Goal: Task Accomplishment & Management: Manage account settings

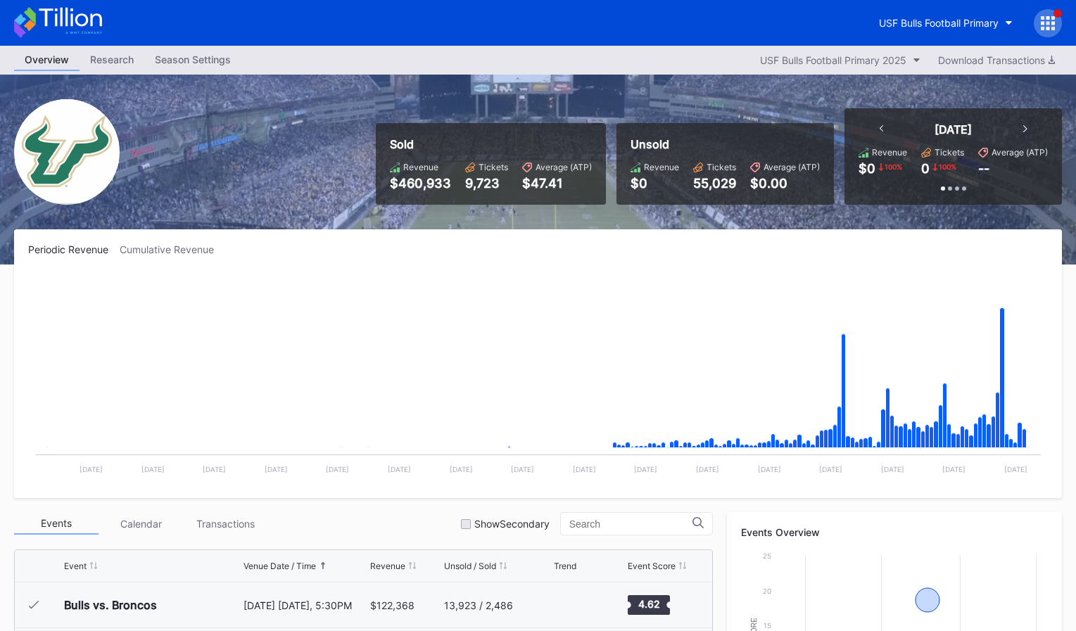
click at [97, 33] on icon at bounding box center [58, 22] width 88 height 31
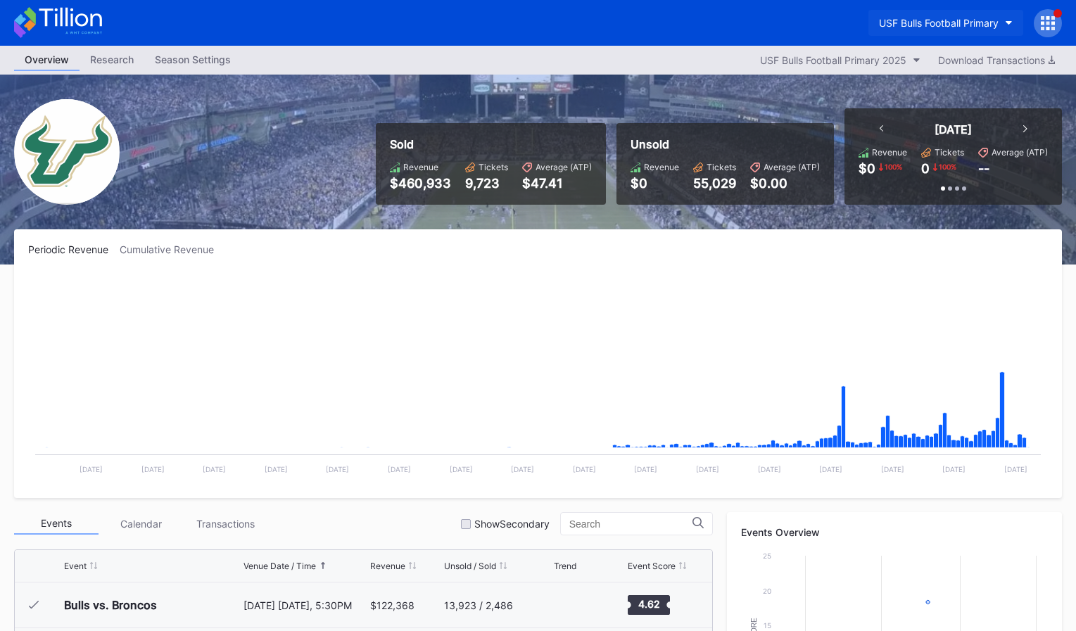
click at [965, 32] on button "USF Bulls Football Primary" at bounding box center [946, 23] width 155 height 26
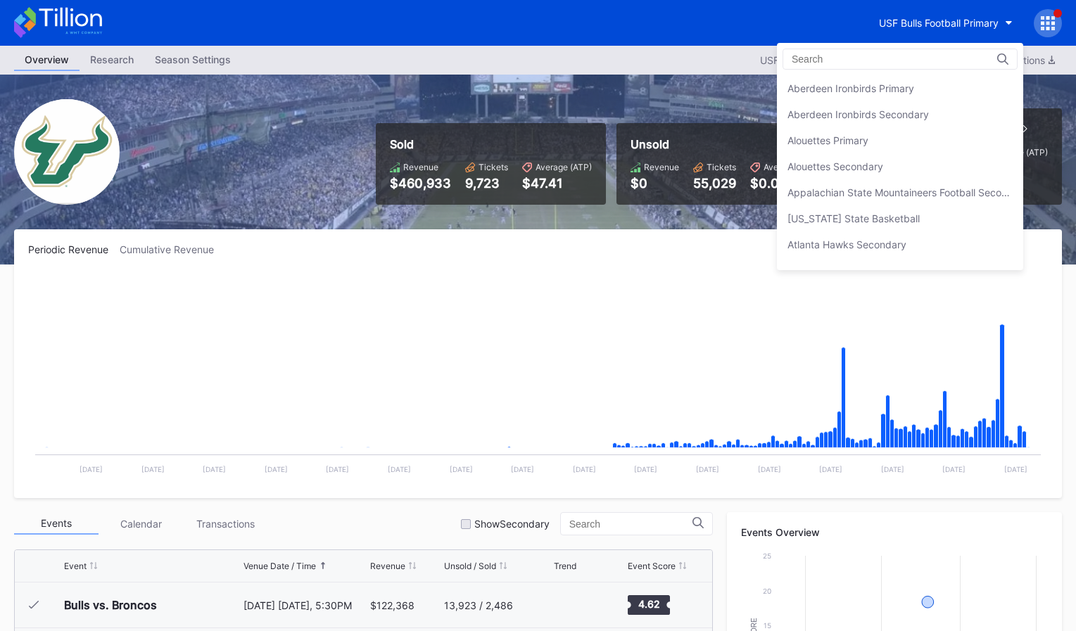
scroll to position [4740, 0]
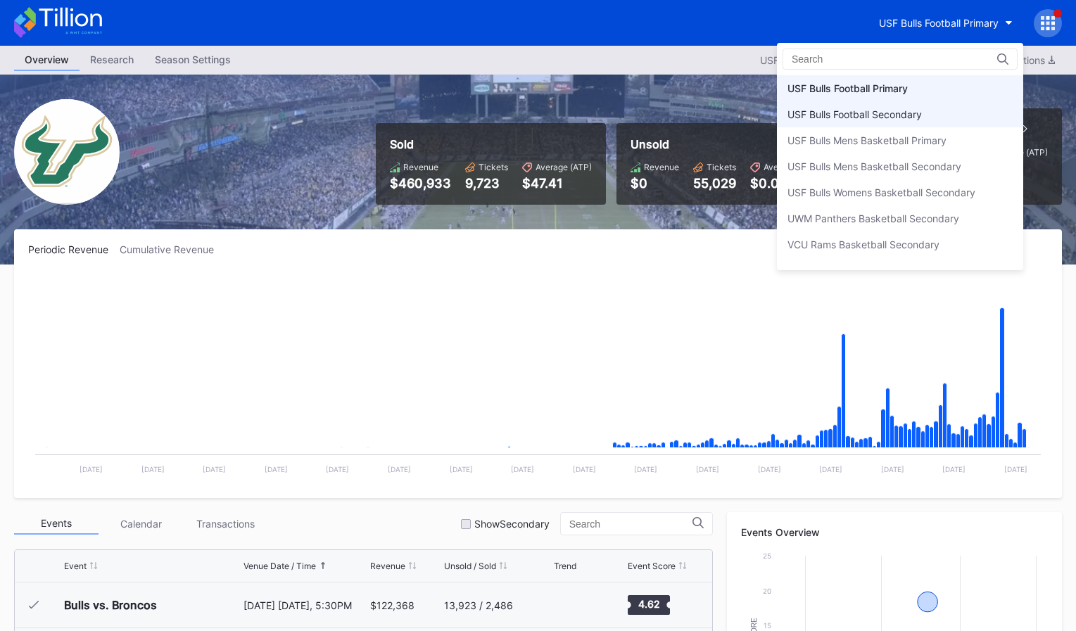
click at [926, 106] on div "USF Bulls Football Secondary" at bounding box center [900, 114] width 246 height 26
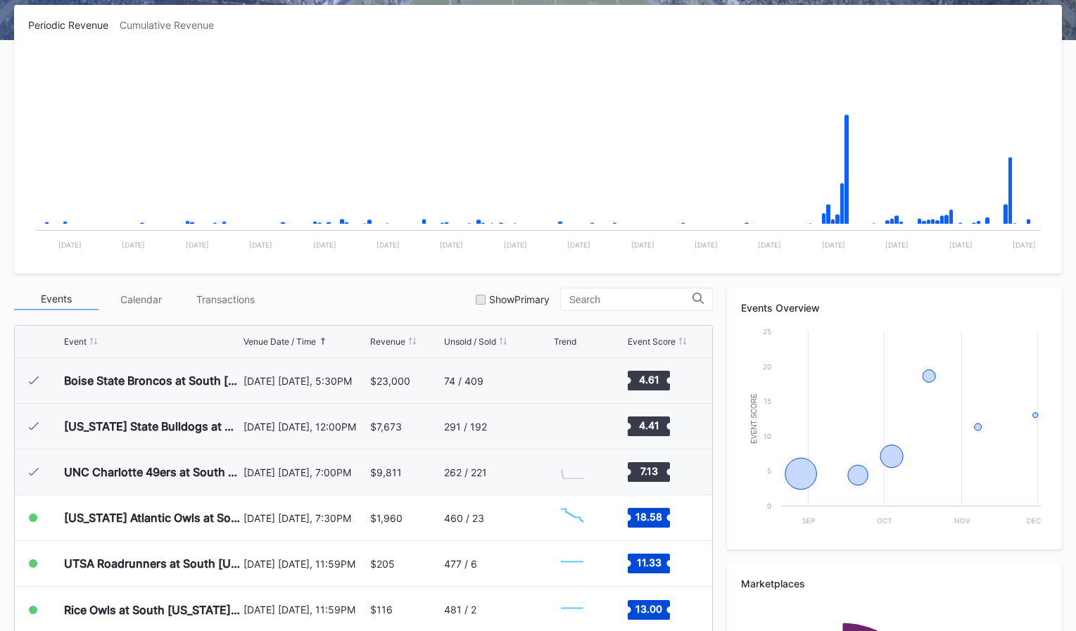
scroll to position [433, 0]
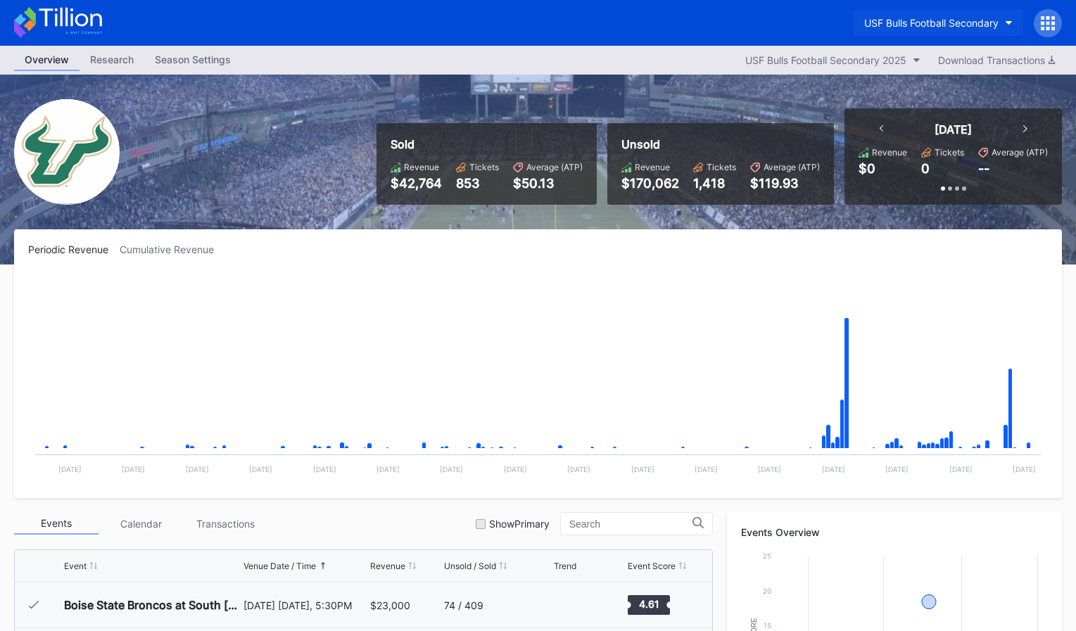
click at [979, 20] on div "USF Bulls Football Secondary" at bounding box center [931, 23] width 134 height 12
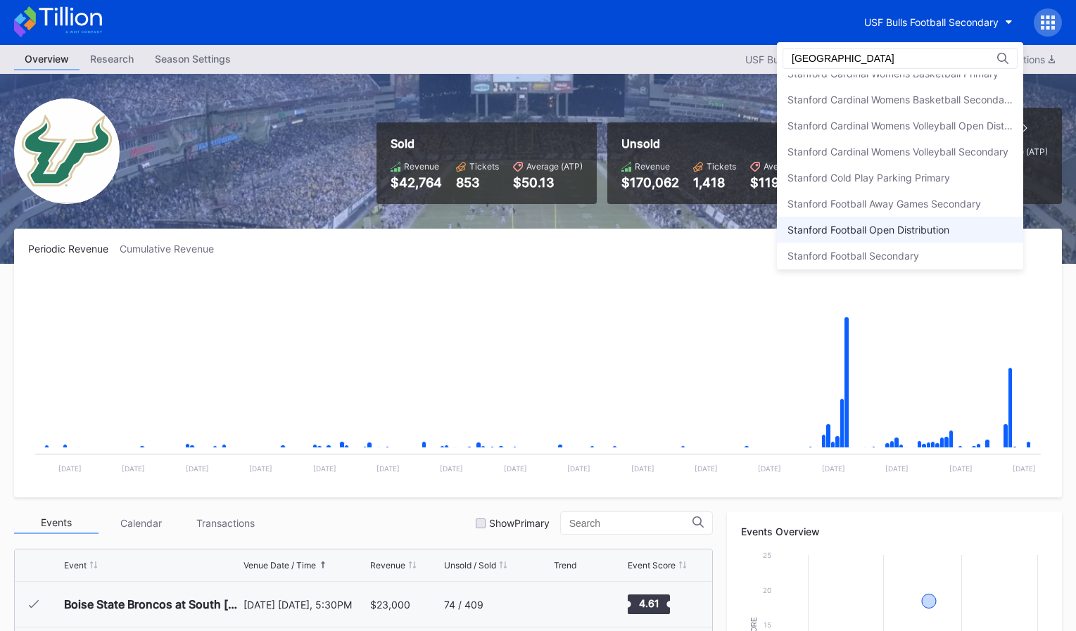
scroll to position [171, 0]
type input "[GEOGRAPHIC_DATA]"
click at [895, 232] on div "Stanford Football Open Distribution" at bounding box center [869, 229] width 162 height 12
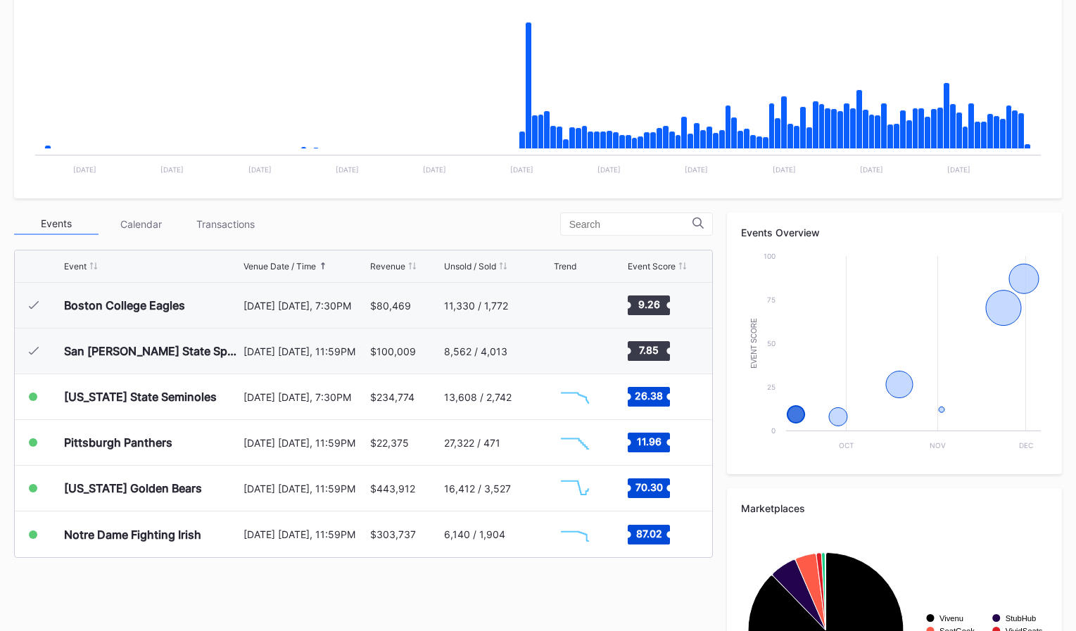
scroll to position [433, 0]
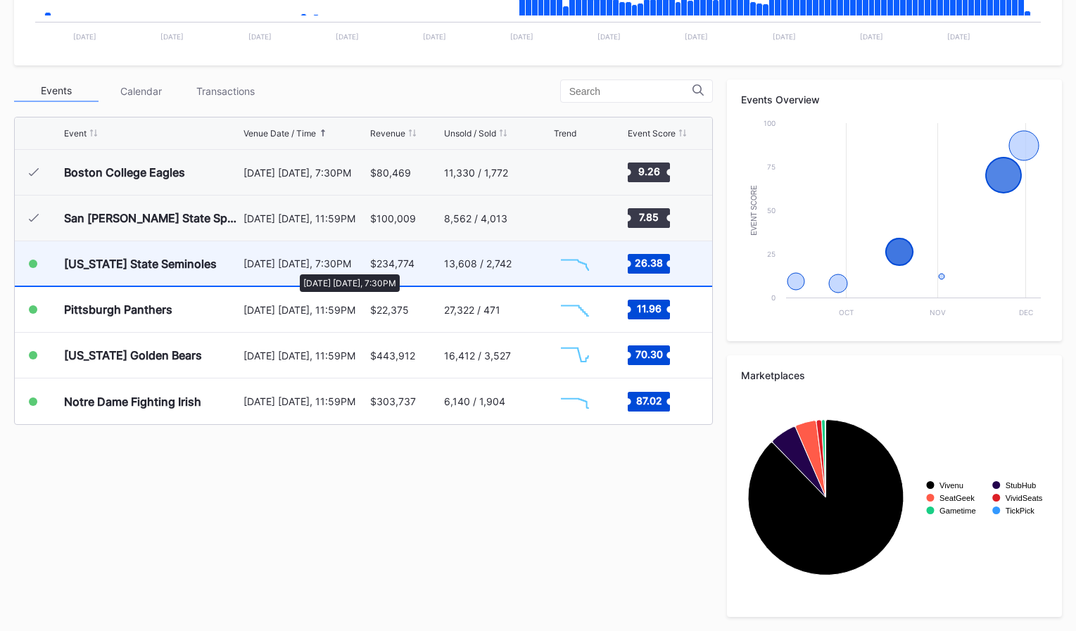
click at [293, 267] on div "[DATE] [DATE], 7:30PM" at bounding box center [305, 264] width 123 height 12
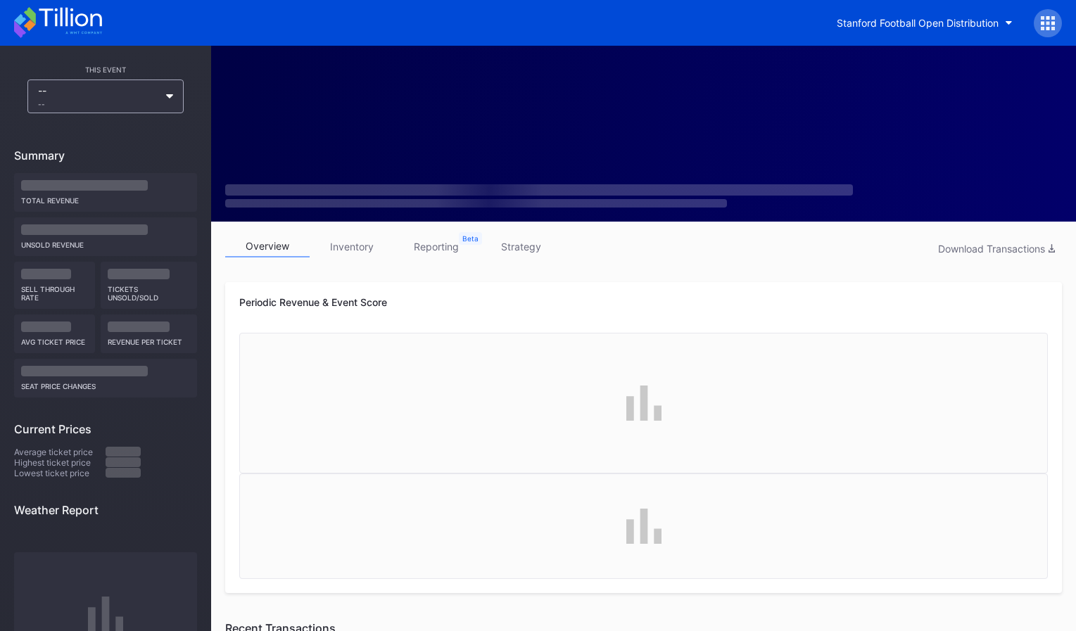
click at [1050, 18] on icon at bounding box center [1048, 23] width 14 height 14
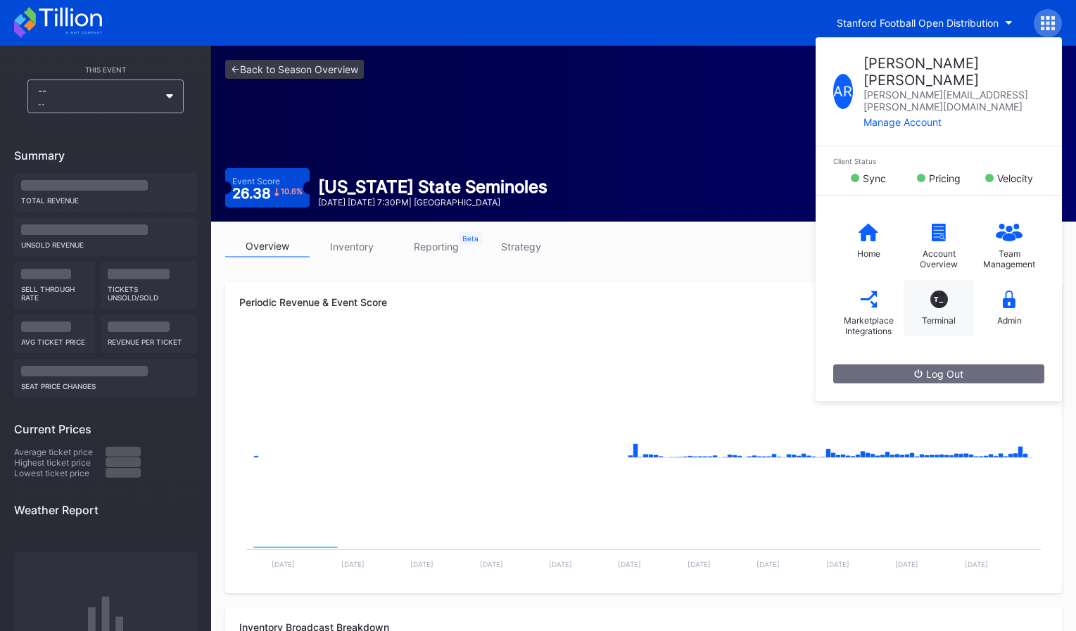
click at [912, 290] on div "T_ Terminal" at bounding box center [939, 308] width 70 height 56
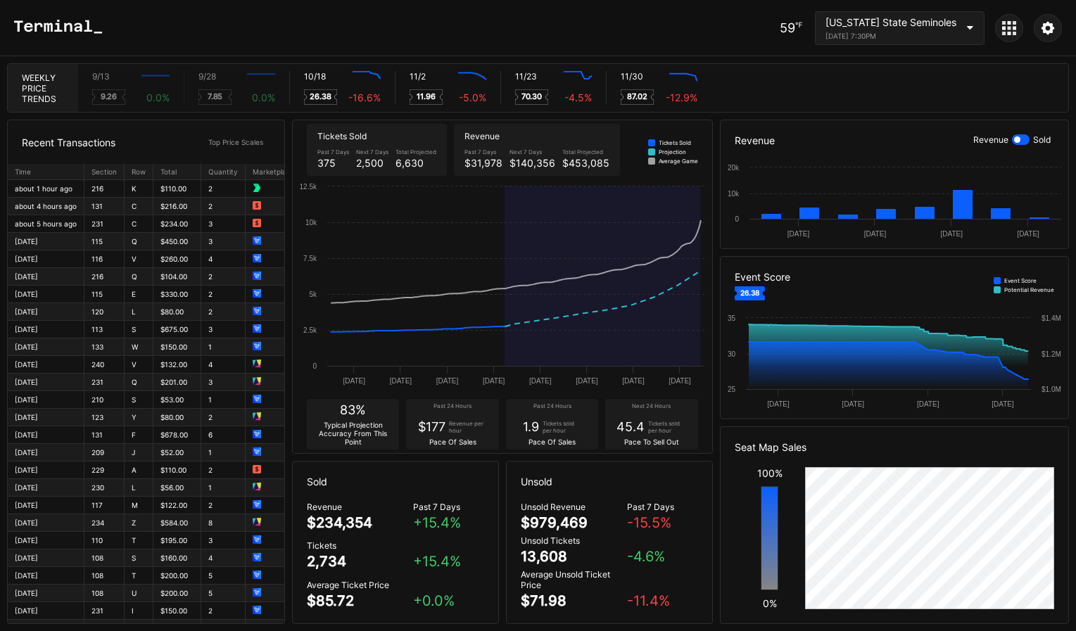
click at [1012, 30] on icon at bounding box center [1009, 28] width 14 height 14
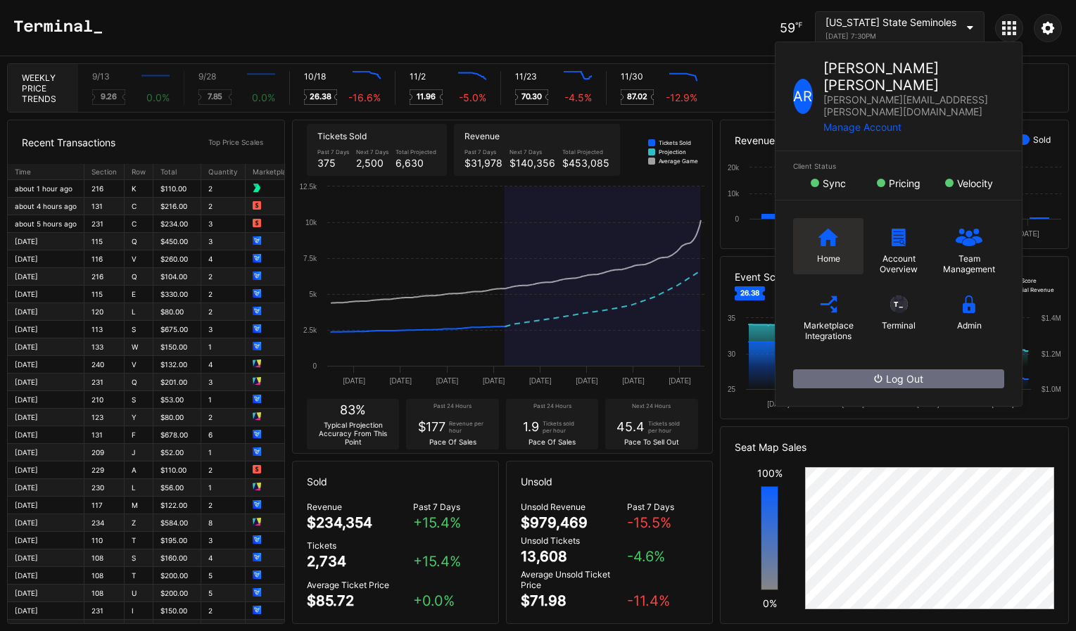
click at [807, 218] on div "Home" at bounding box center [828, 246] width 70 height 56
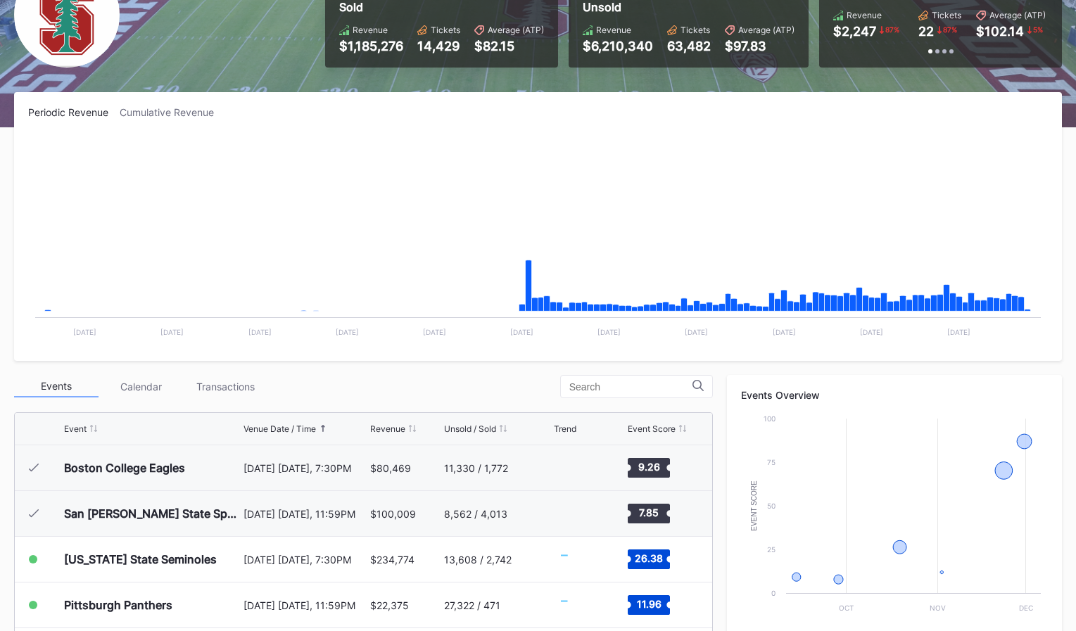
scroll to position [282, 0]
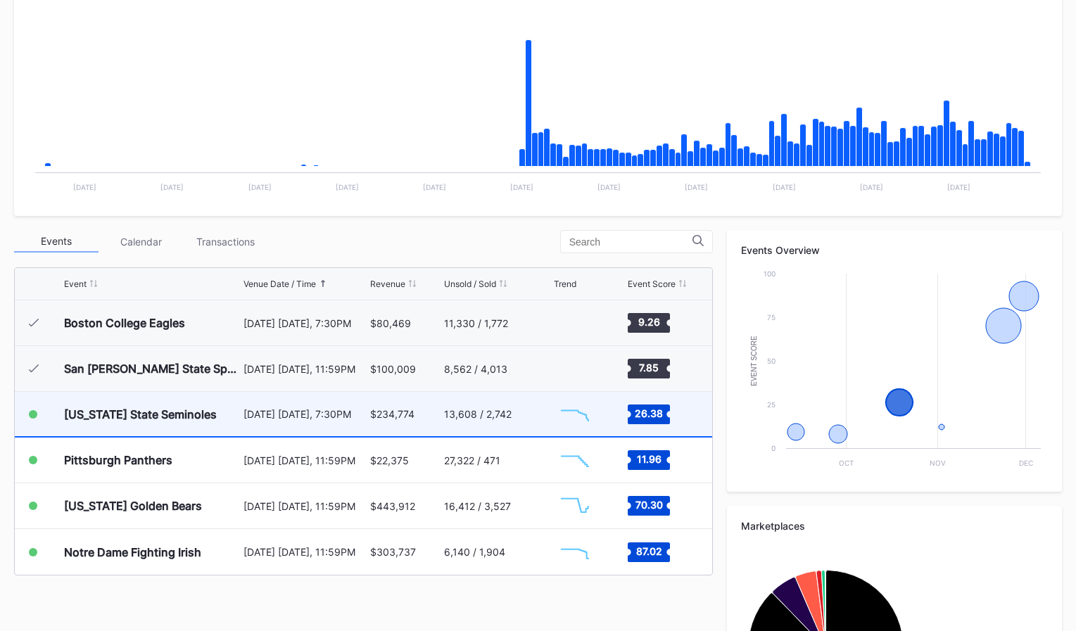
click at [397, 413] on div "$234,774" at bounding box center [392, 414] width 44 height 12
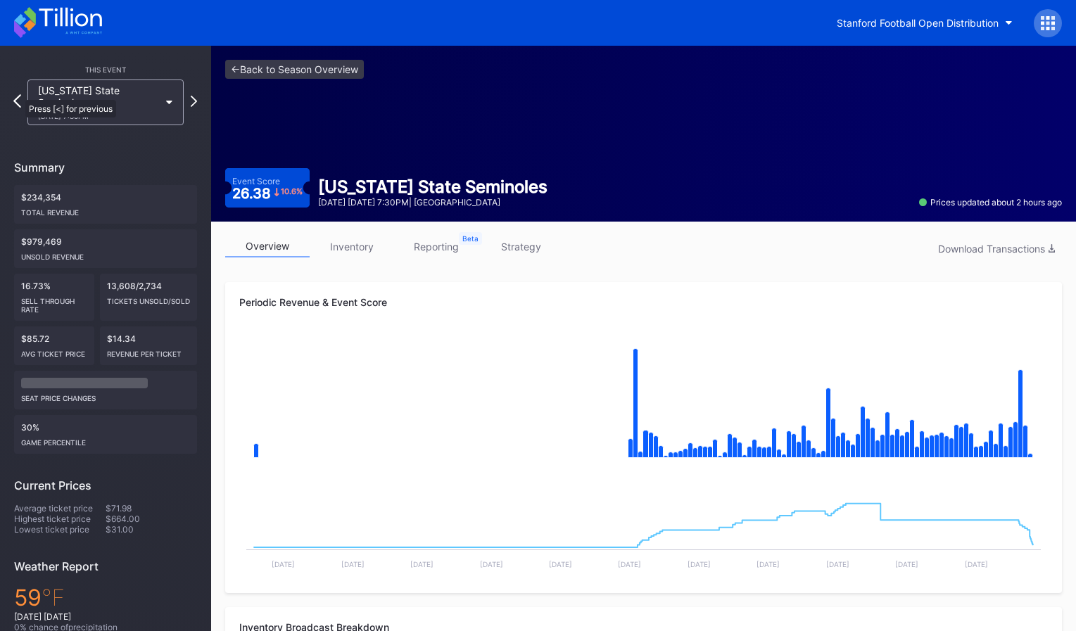
click at [18, 94] on icon at bounding box center [17, 100] width 8 height 13
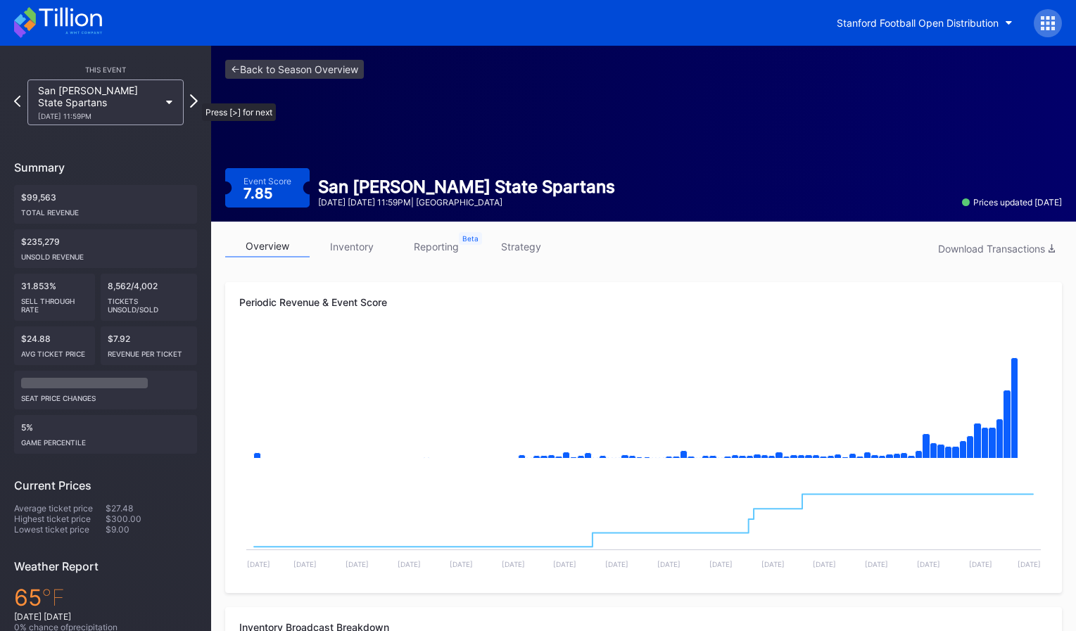
click at [195, 96] on icon at bounding box center [194, 100] width 8 height 13
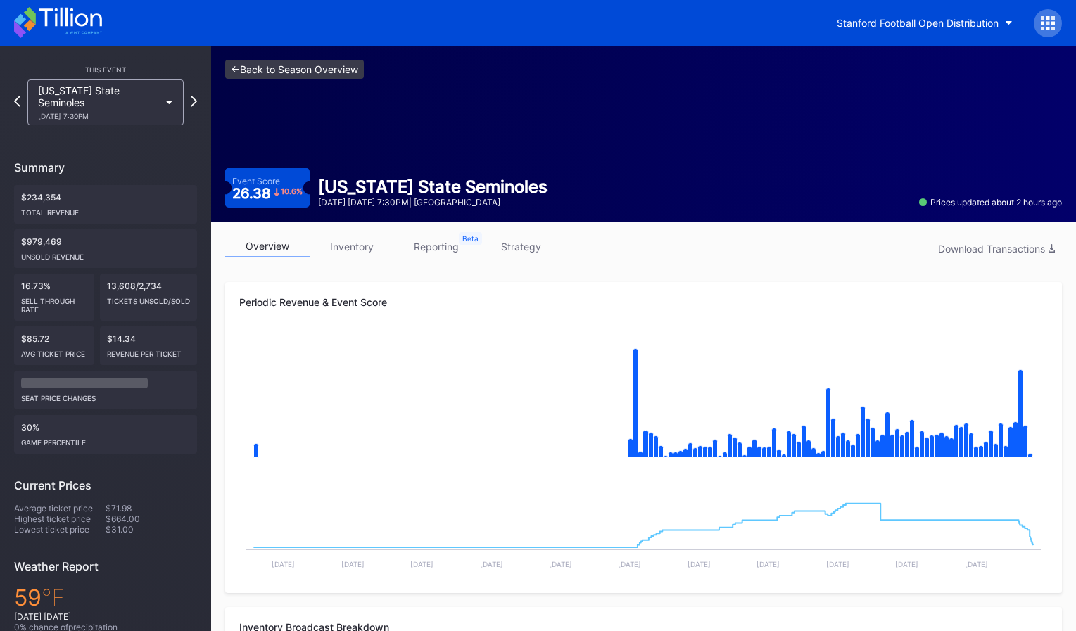
click at [358, 70] on link "<- Back to Season Overview" at bounding box center [294, 69] width 139 height 19
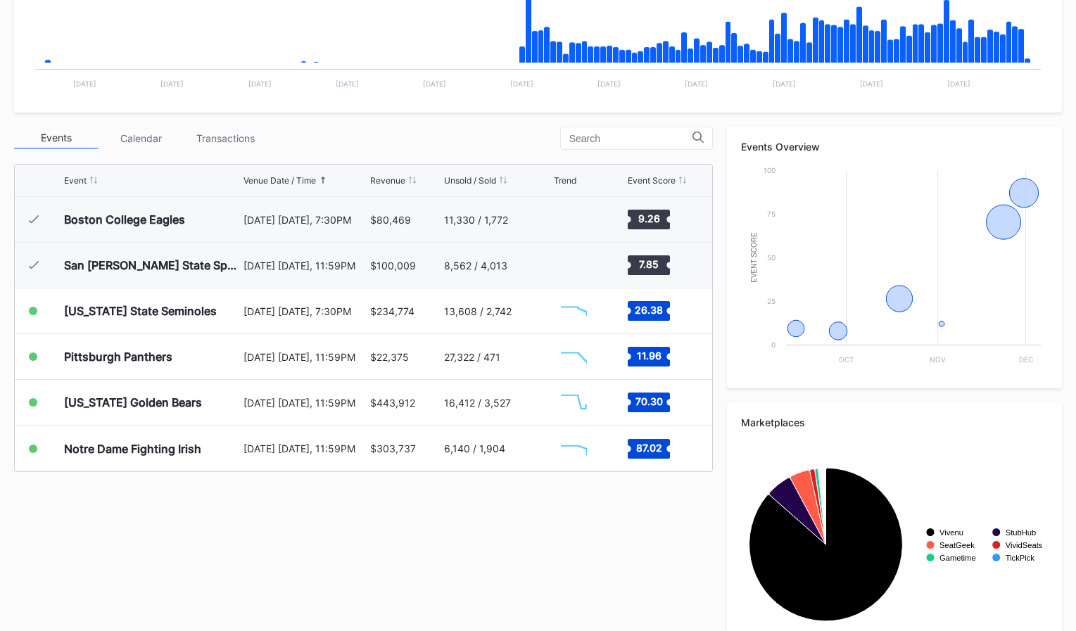
scroll to position [433, 0]
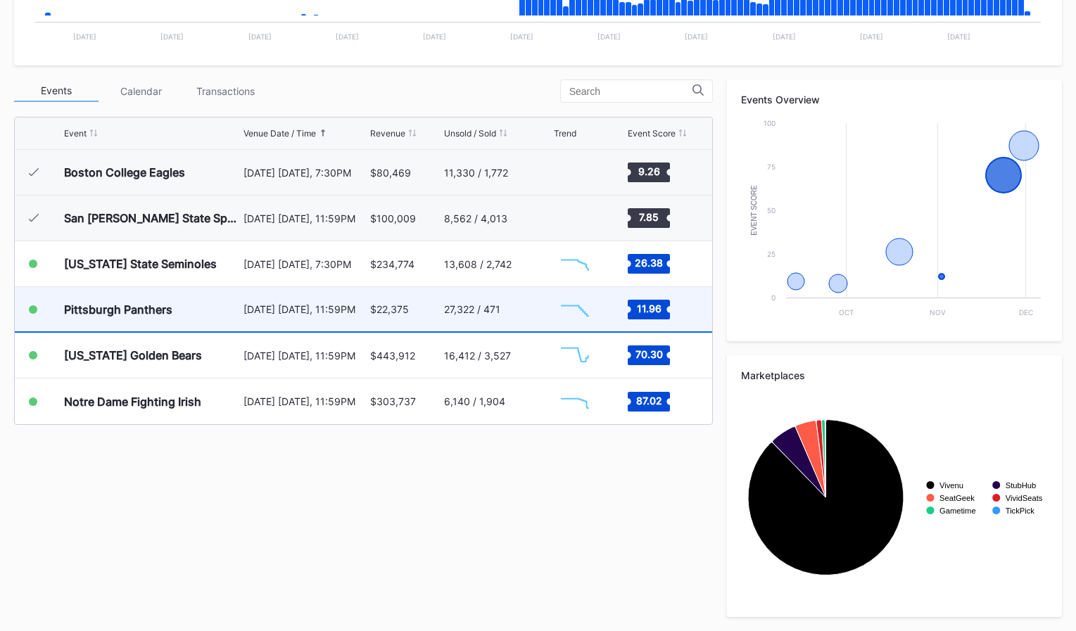
click at [477, 326] on div "27,322 / 471" at bounding box center [497, 309] width 106 height 44
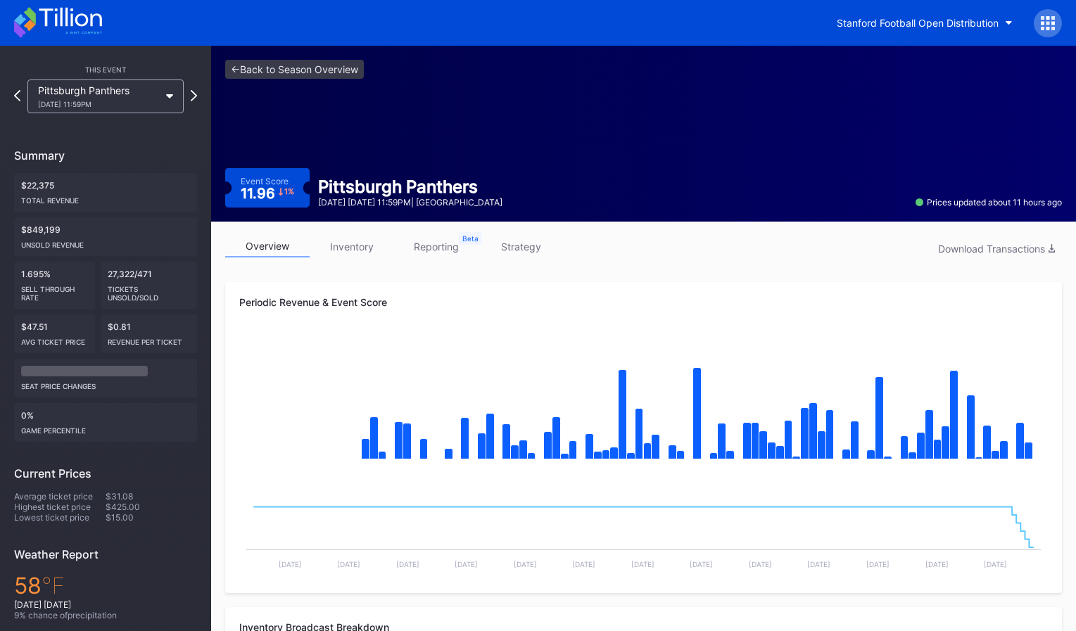
click at [1041, 23] on icon at bounding box center [1043, 23] width 4 height 4
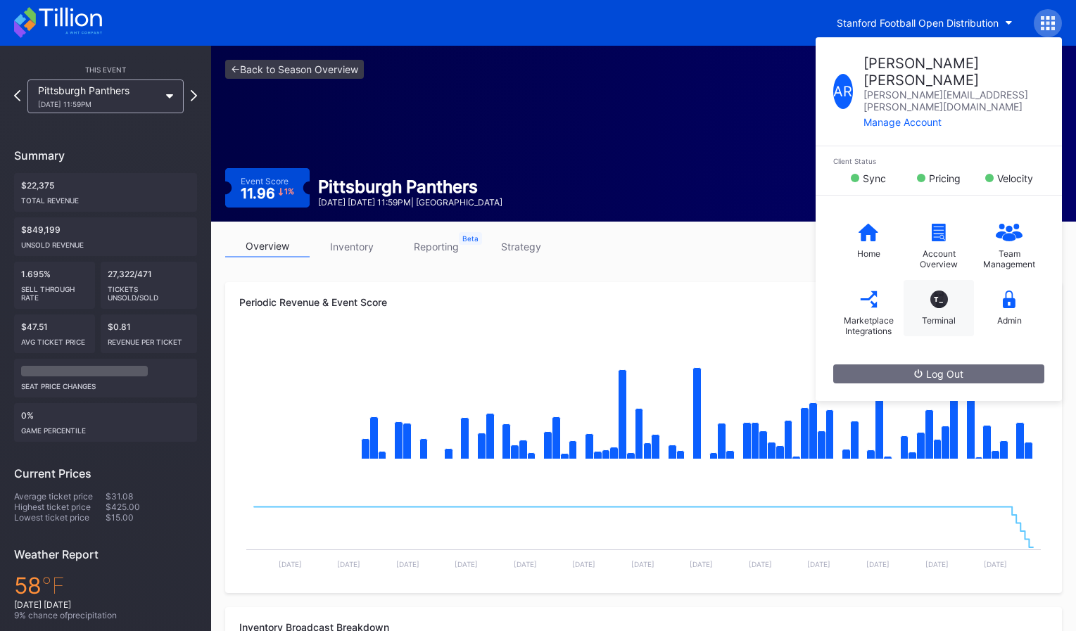
click at [931, 291] on div "T_" at bounding box center [940, 300] width 18 height 18
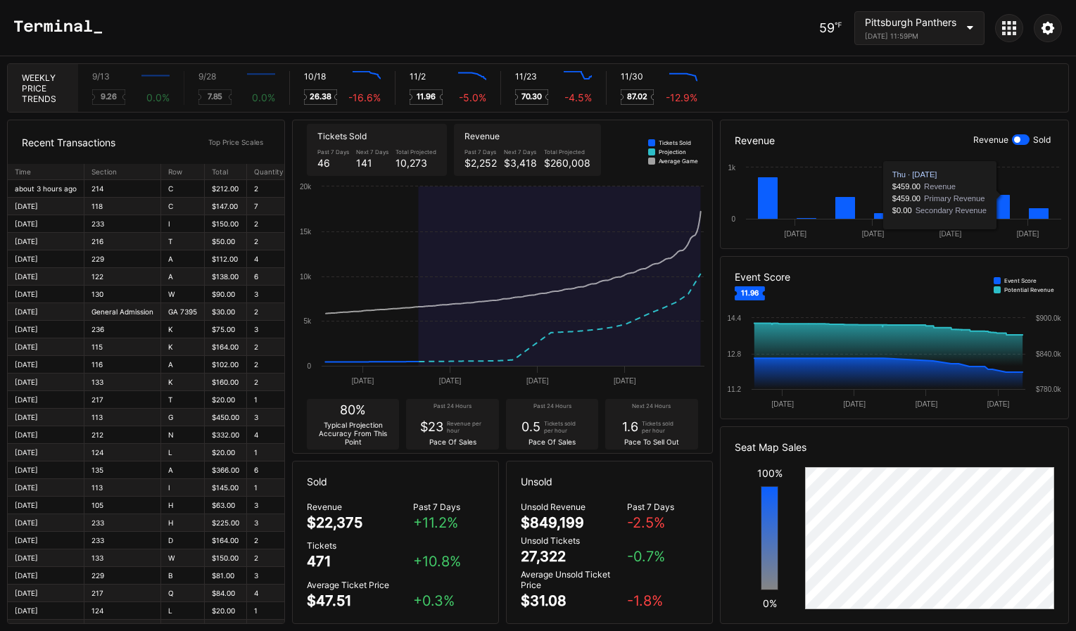
click at [1020, 141] on div at bounding box center [1021, 139] width 18 height 11
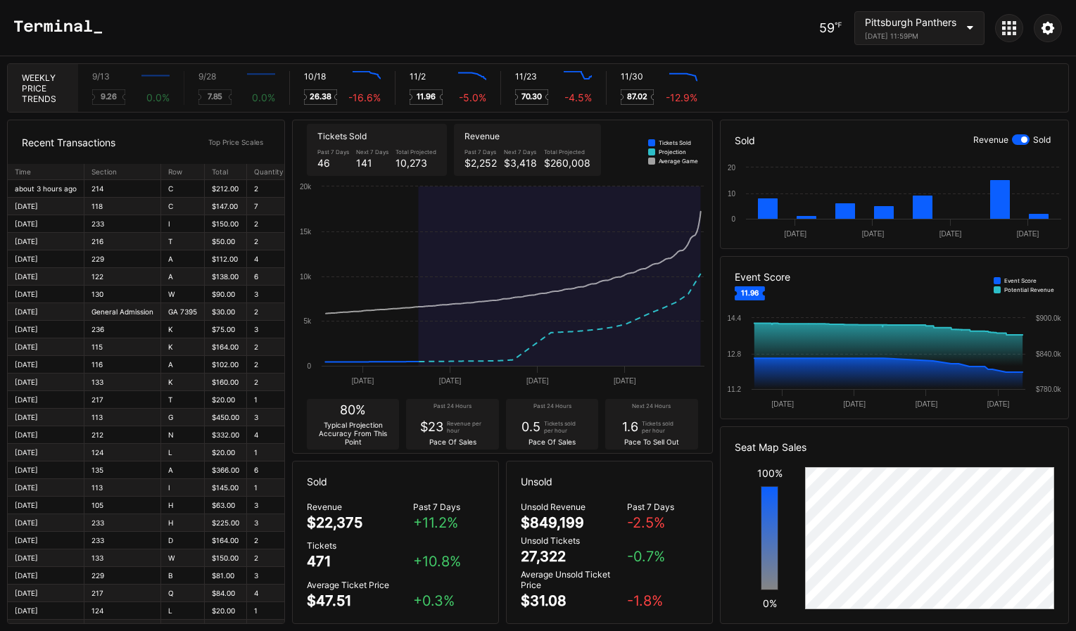
click at [951, 36] on div "[DATE] 11:59PM" at bounding box center [911, 36] width 92 height 8
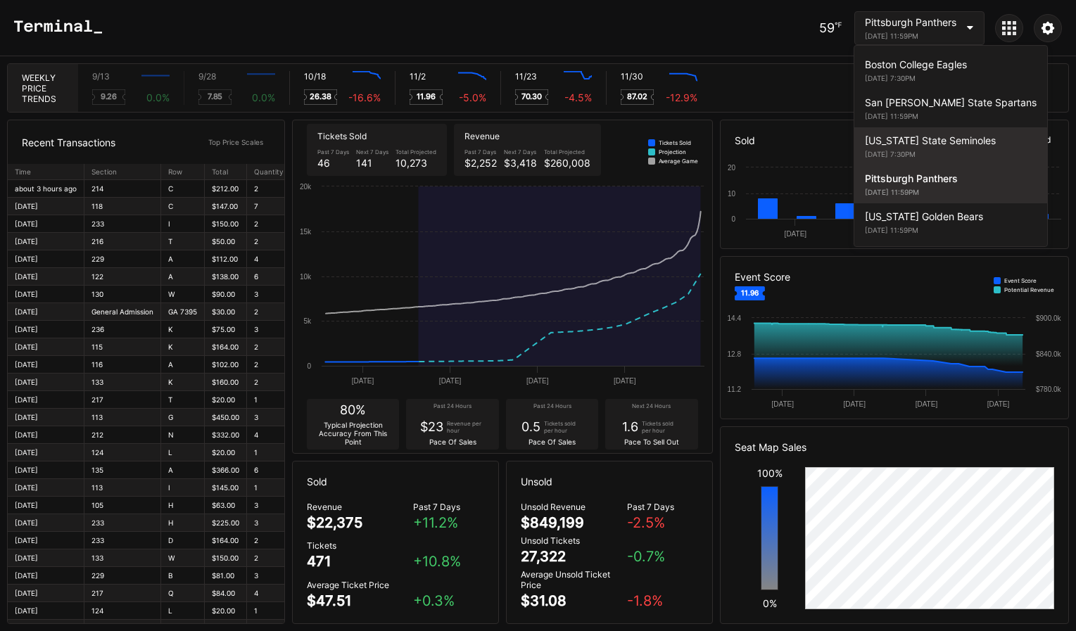
scroll to position [39, 0]
click at [918, 191] on div "[DATE] 11:59PM" at bounding box center [951, 191] width 172 height 8
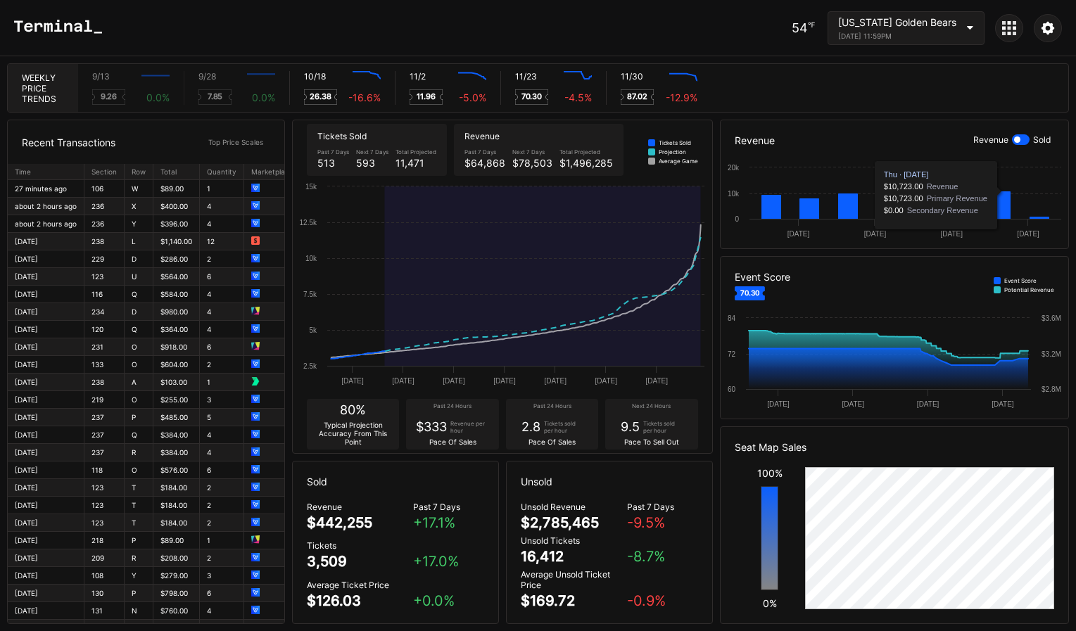
click at [1014, 139] on div at bounding box center [1017, 140] width 6 height 6
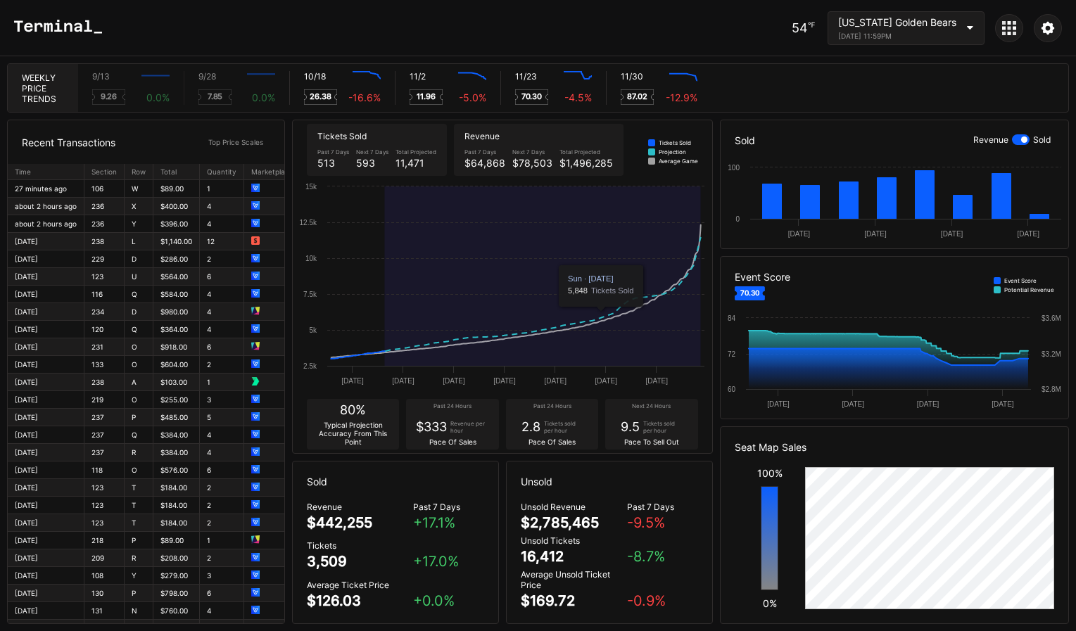
click at [920, 17] on div "[US_STATE] Golden Bears" at bounding box center [897, 22] width 118 height 12
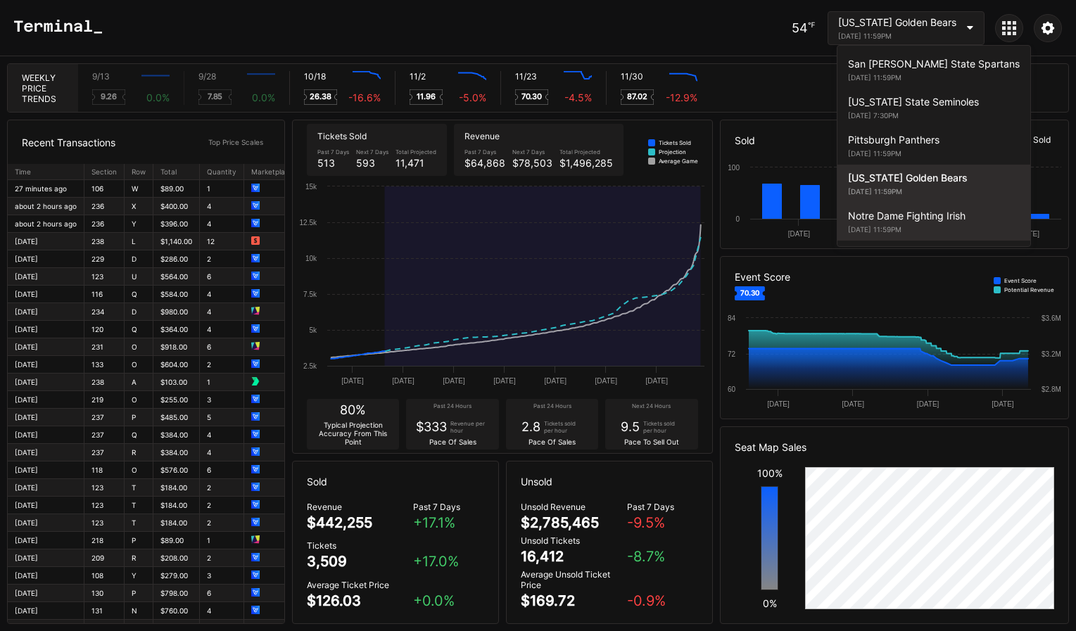
click at [910, 213] on div "Notre Dame Fighting Irish" at bounding box center [934, 216] width 172 height 12
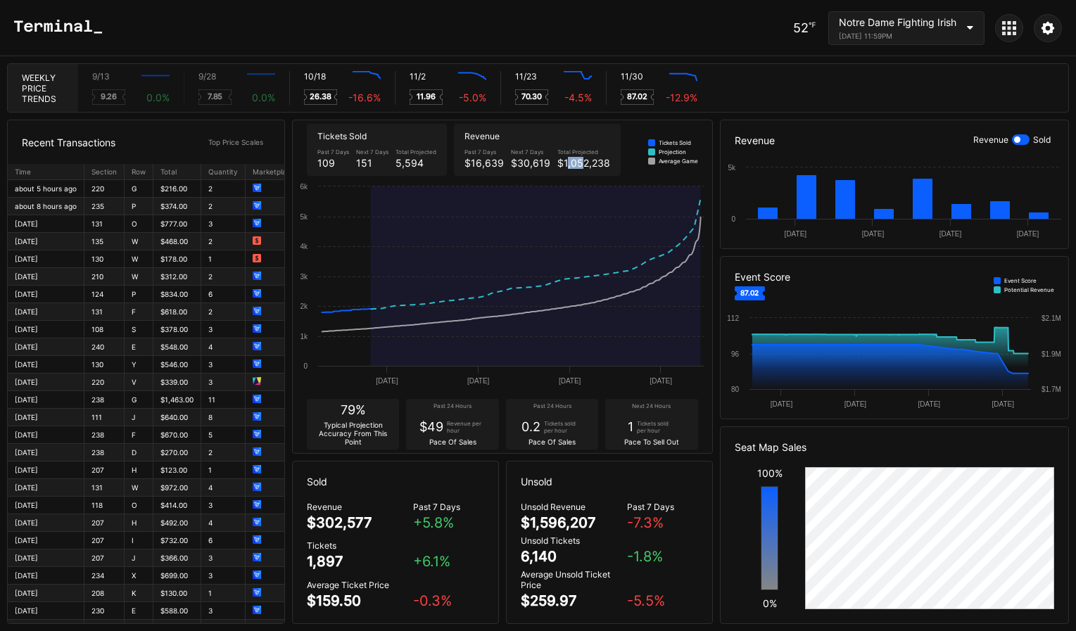
drag, startPoint x: 562, startPoint y: 168, endPoint x: 577, endPoint y: 168, distance: 14.8
click at [577, 168] on div "$1,052,238" at bounding box center [584, 163] width 53 height 12
click at [79, 30] on icon at bounding box center [58, 27] width 88 height 14
click at [1000, 30] on div at bounding box center [1009, 28] width 28 height 28
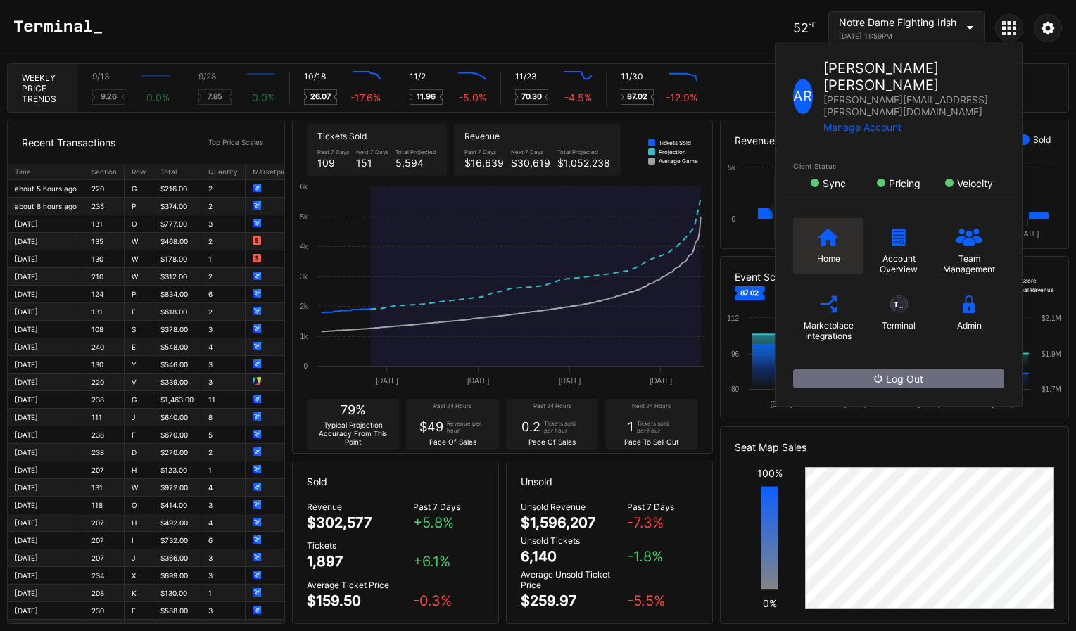
click at [796, 218] on div "Home" at bounding box center [828, 246] width 70 height 56
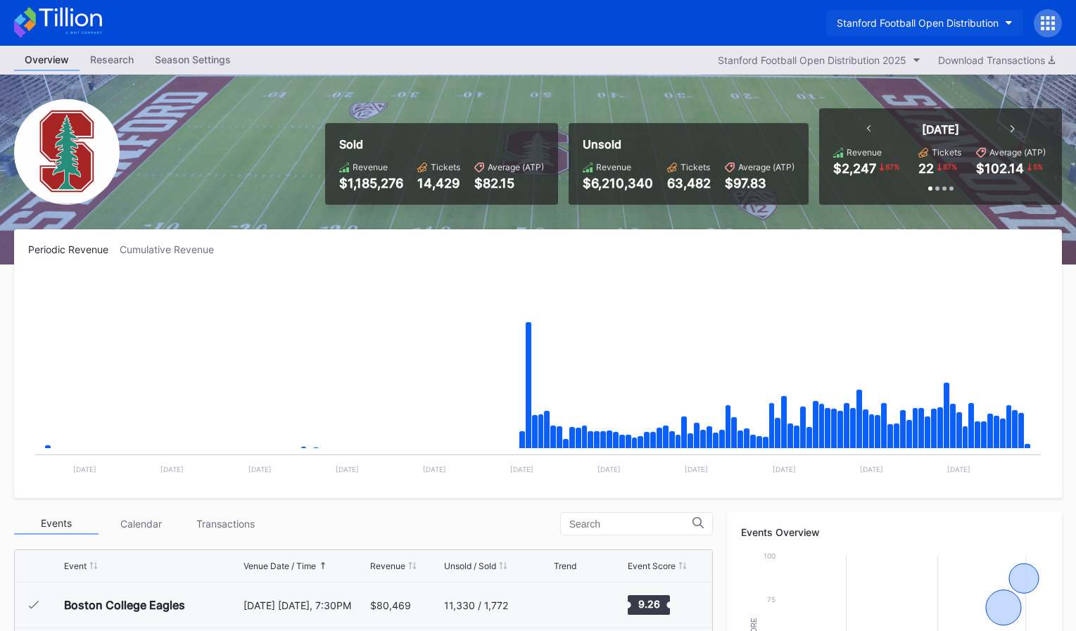
click at [962, 25] on div "Stanford Football Open Distribution" at bounding box center [918, 23] width 162 height 12
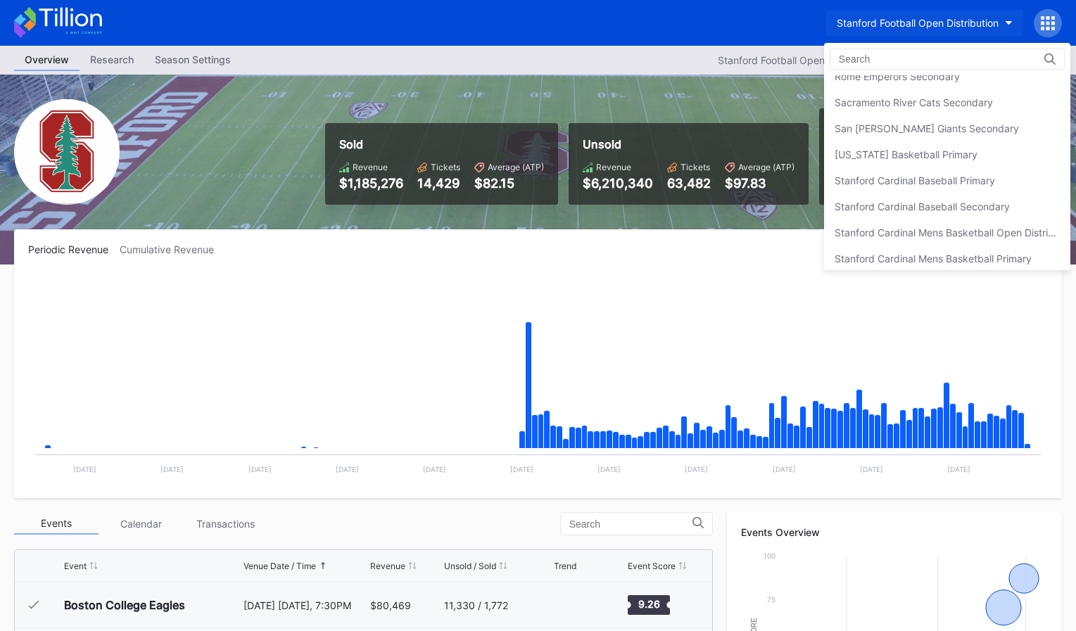
scroll to position [4048, 0]
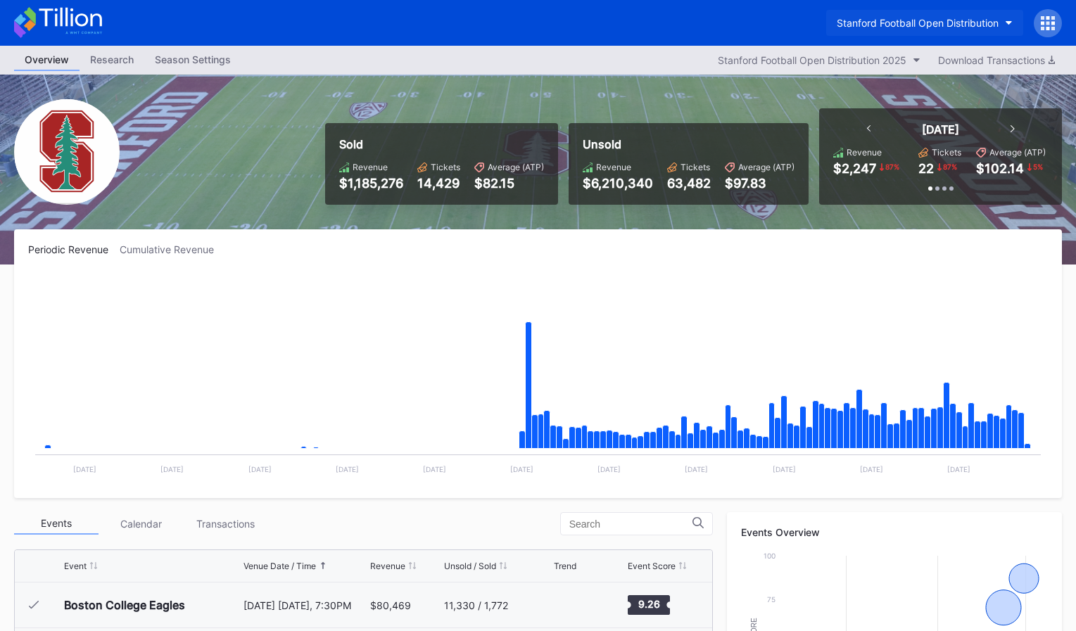
click at [988, 31] on button "Stanford Football Open Distribution" at bounding box center [924, 23] width 197 height 26
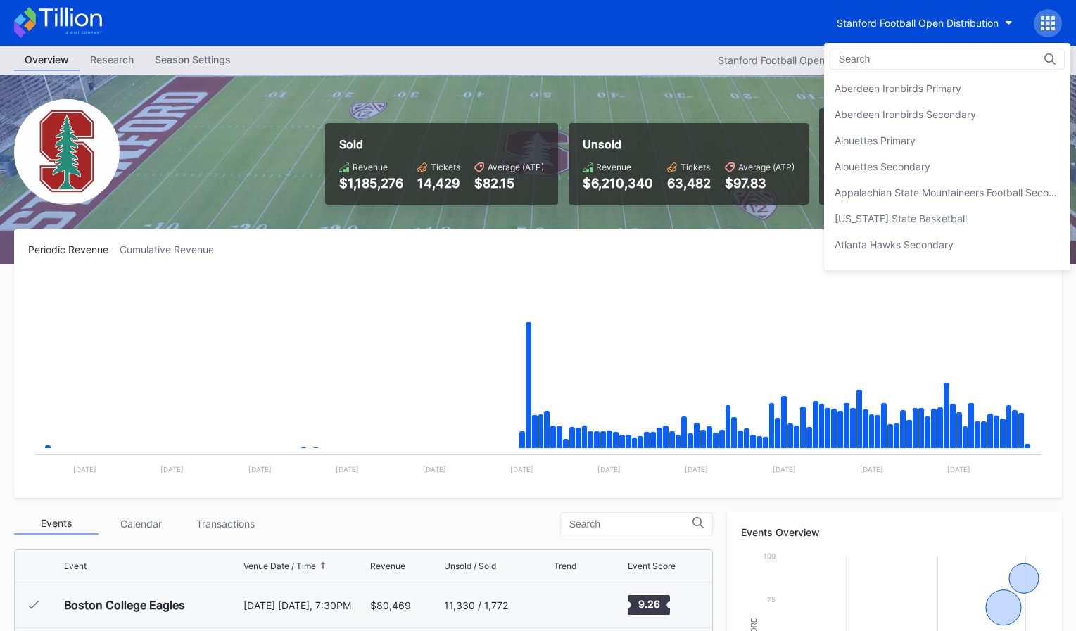
scroll to position [4428, 0]
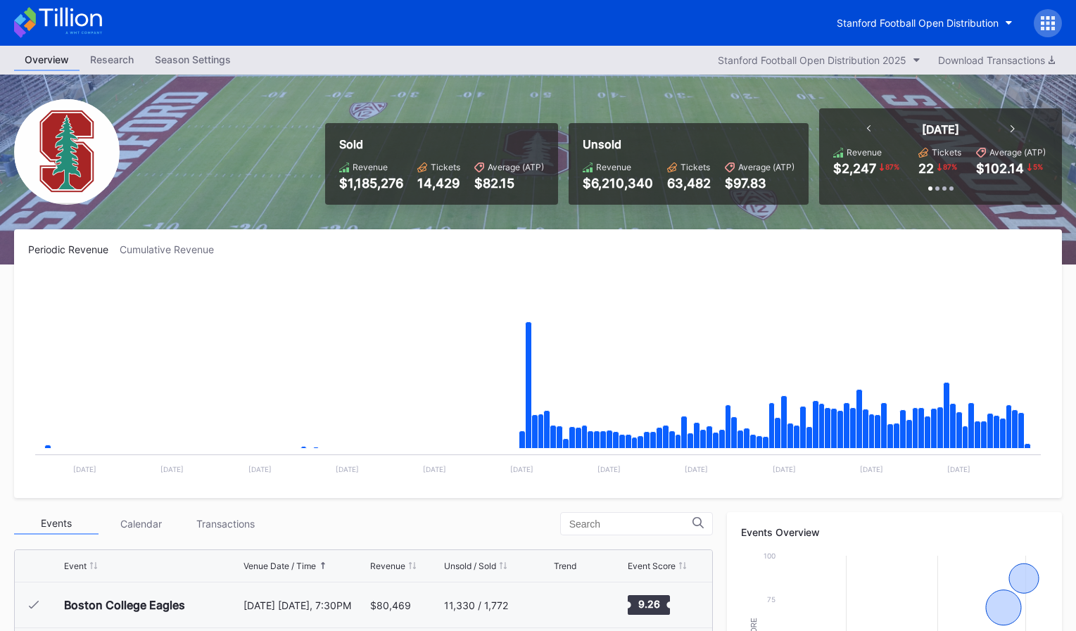
click at [1045, 23] on icon at bounding box center [1048, 23] width 14 height 14
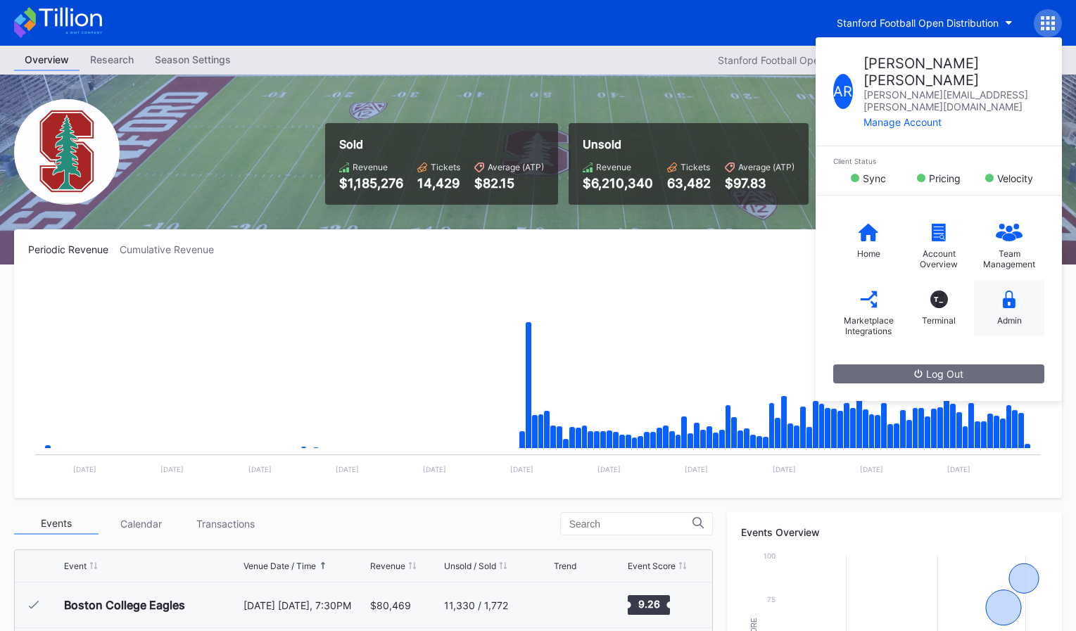
click at [997, 315] on div "Admin" at bounding box center [1009, 320] width 25 height 11
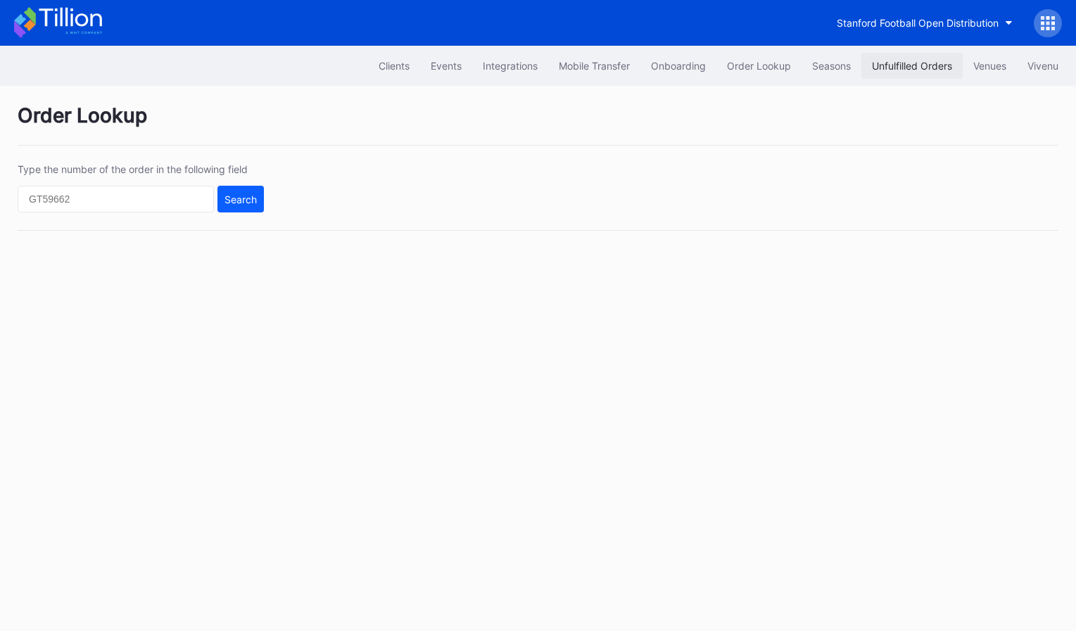
click at [895, 74] on button "Unfulfilled Orders" at bounding box center [912, 66] width 101 height 26
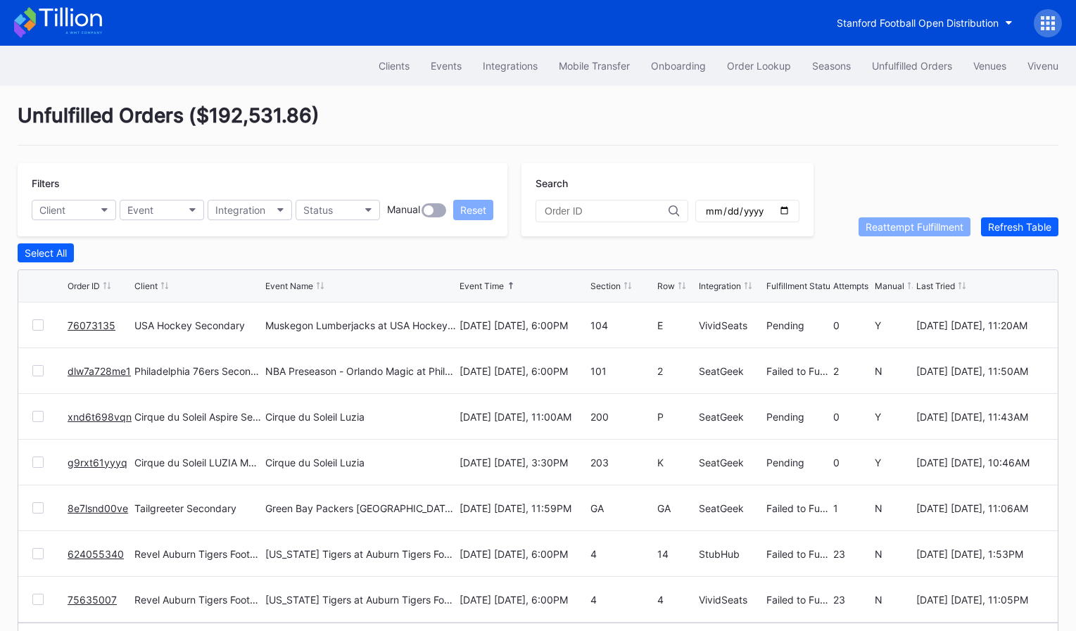
click at [843, 289] on div "Attempts" at bounding box center [850, 286] width 35 height 11
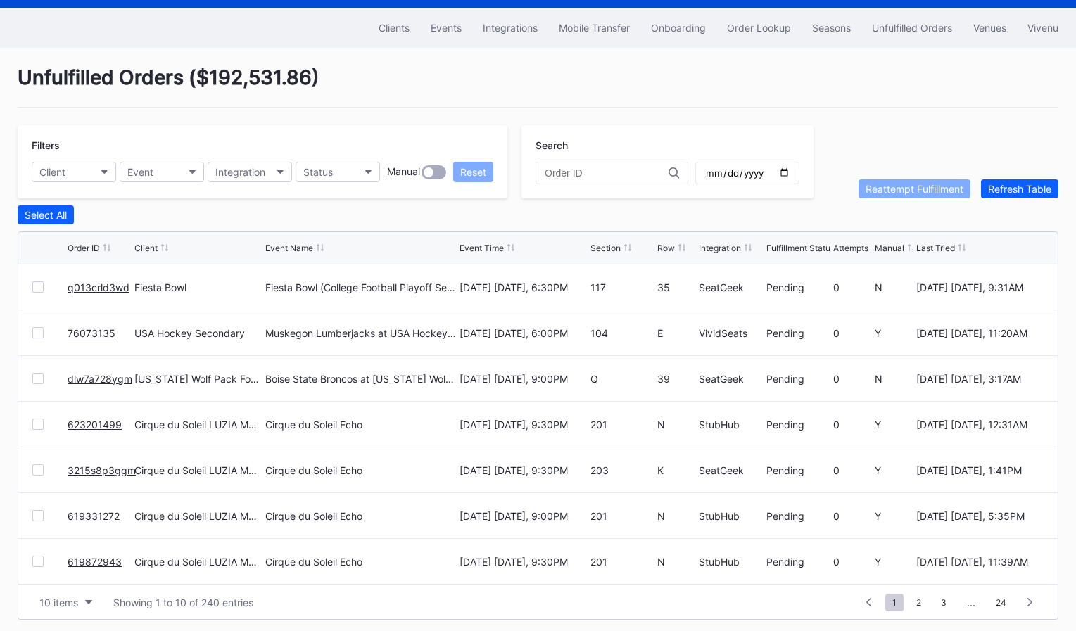
scroll to position [44, 0]
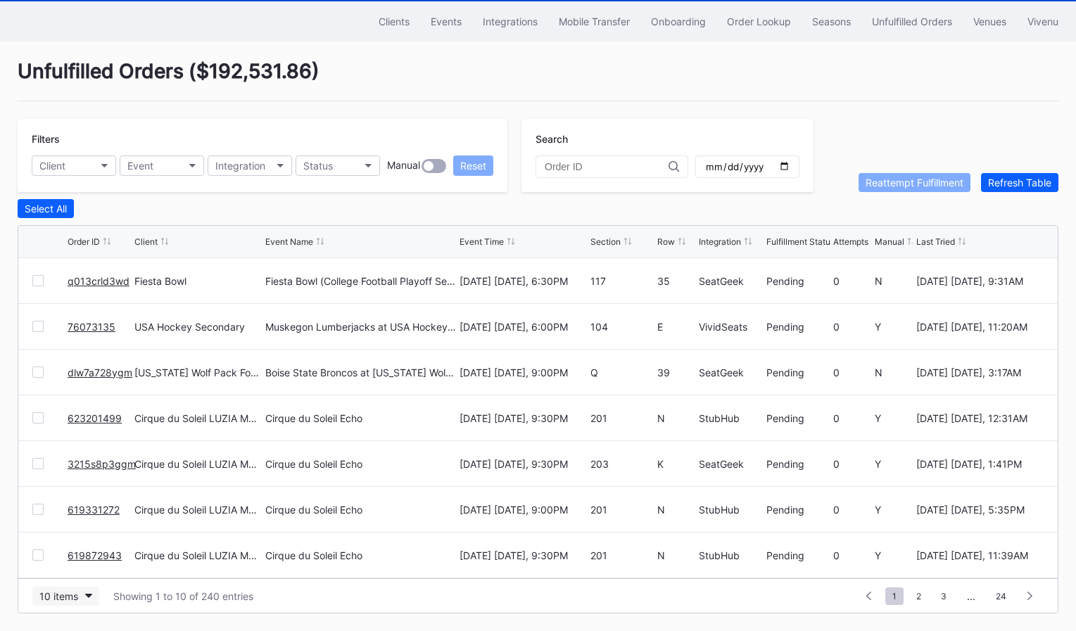
click at [65, 596] on div "10 items" at bounding box center [58, 597] width 39 height 12
drag, startPoint x: 88, startPoint y: 545, endPoint x: 96, endPoint y: 541, distance: 9.4
click at [88, 545] on div "100 items" at bounding box center [65, 535] width 67 height 26
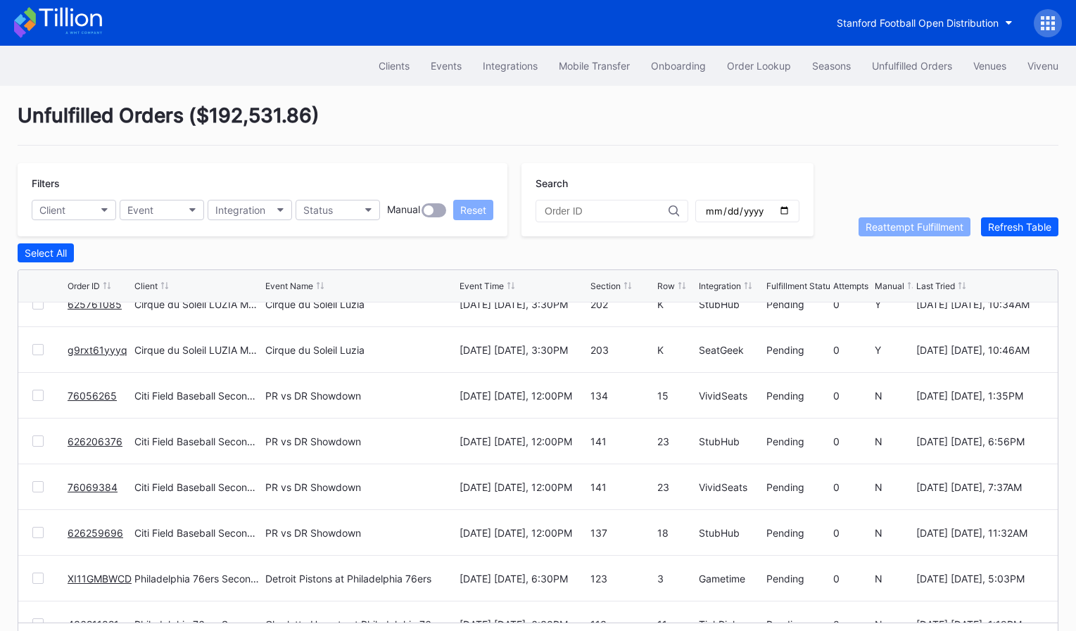
scroll to position [0, 0]
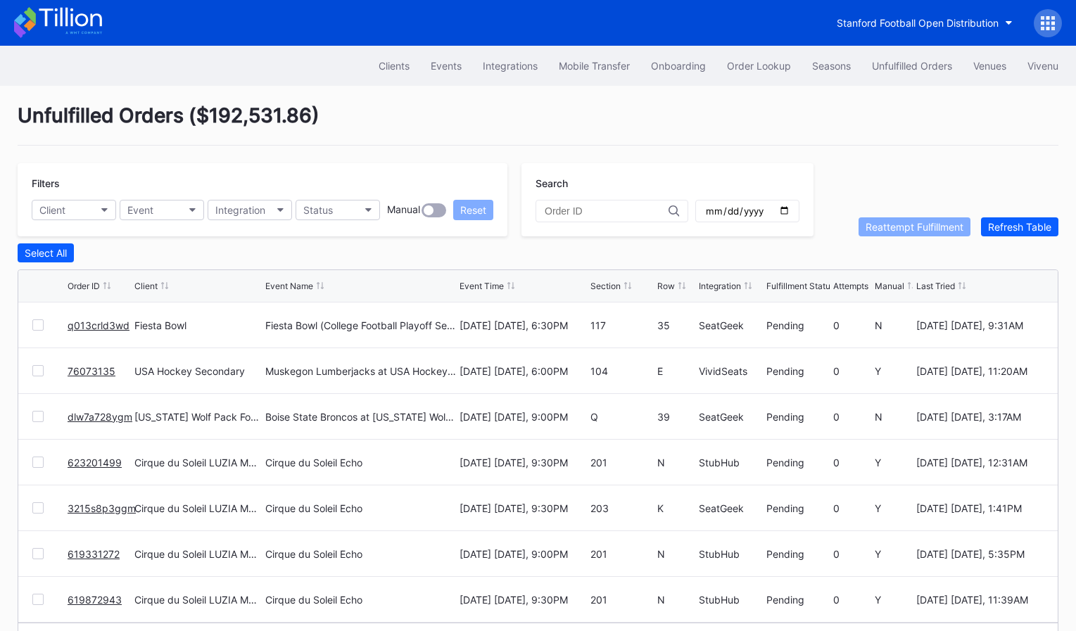
click at [77, 196] on div "Filters Client Event Integration Status Manual Reset" at bounding box center [263, 199] width 490 height 73
click at [77, 203] on button "Client" at bounding box center [74, 210] width 84 height 20
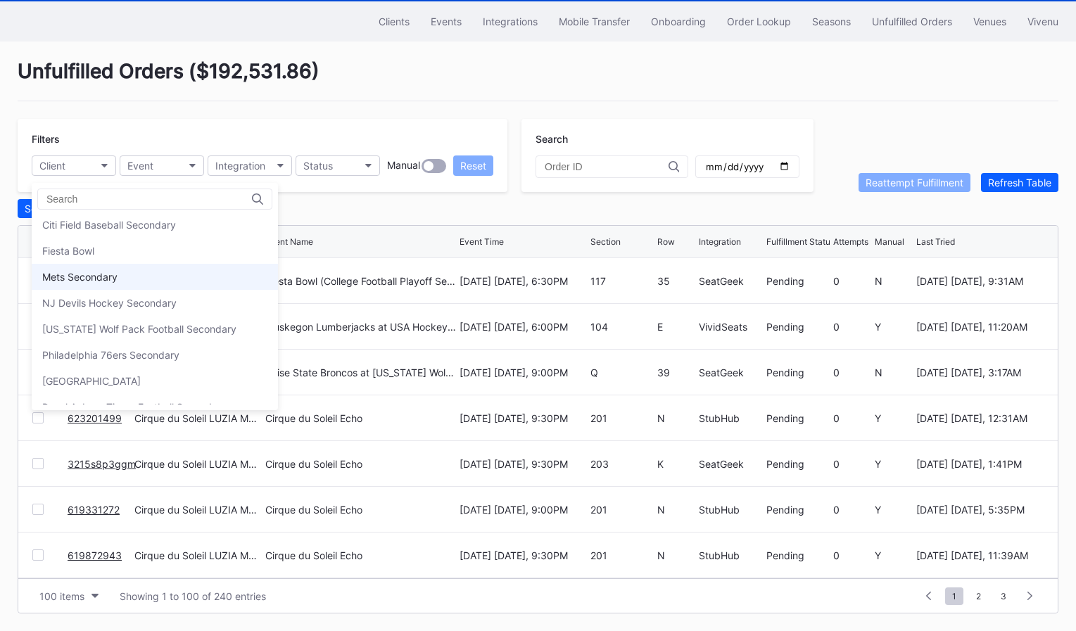
scroll to position [39, 0]
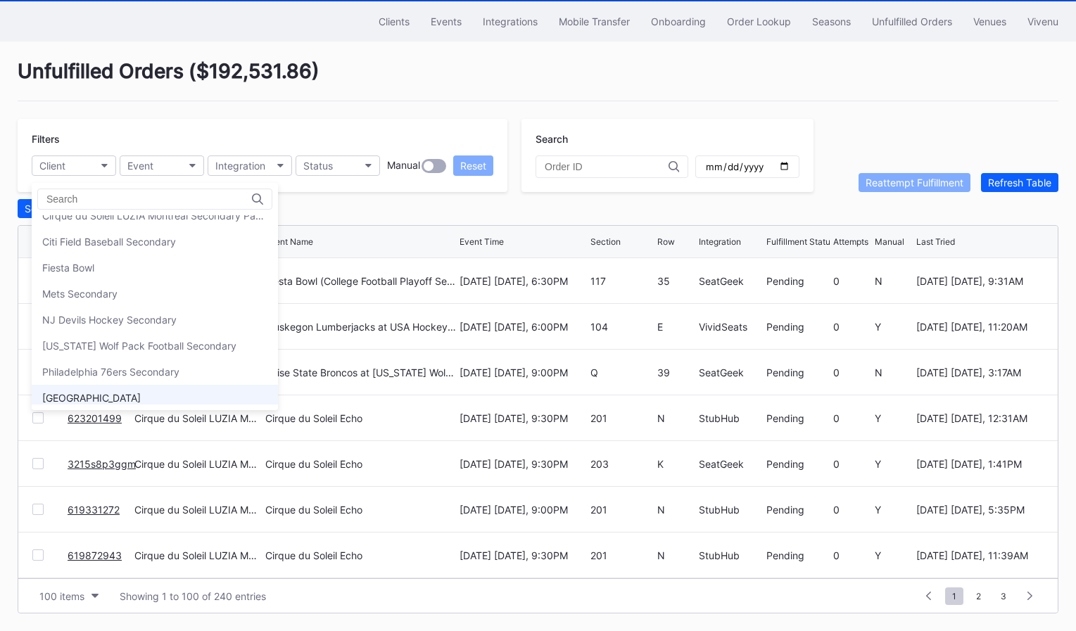
click at [151, 387] on div "[GEOGRAPHIC_DATA]" at bounding box center [155, 398] width 246 height 26
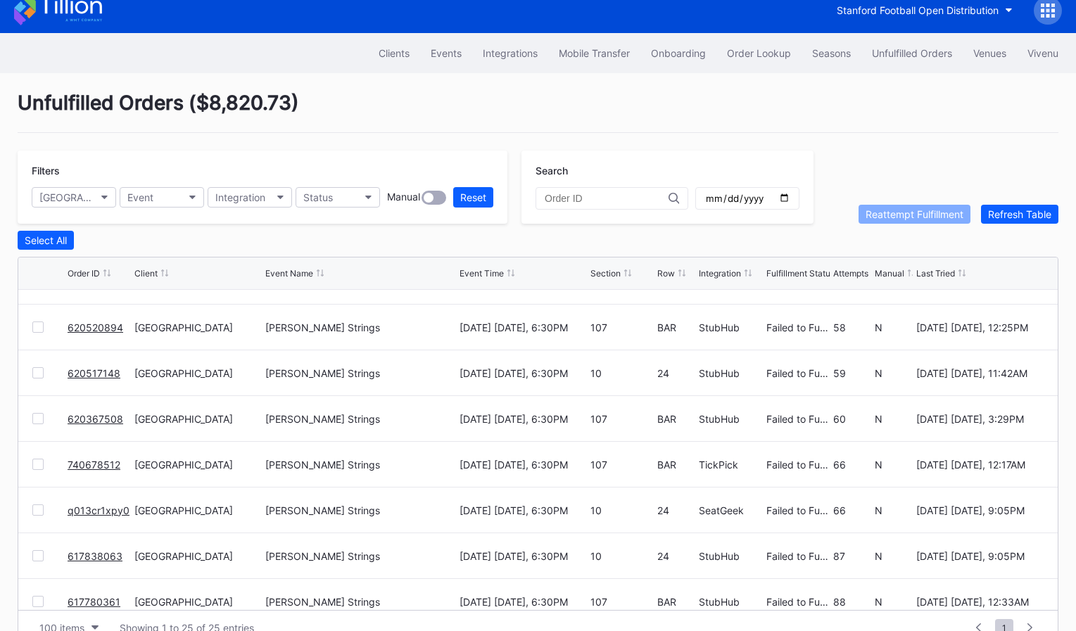
scroll to position [0, 0]
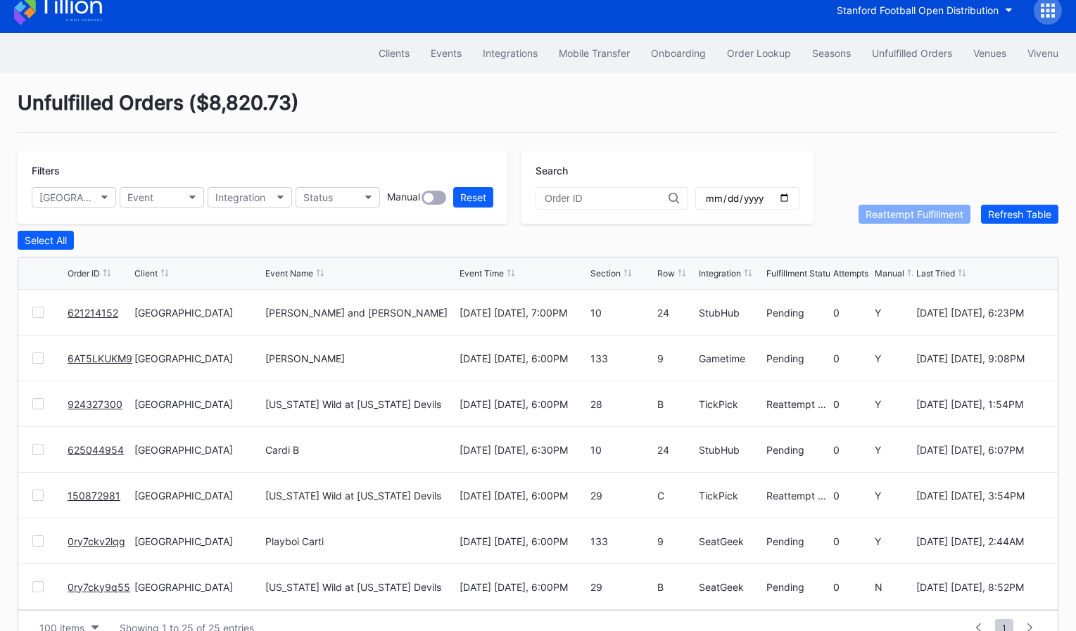
click at [124, 496] on div "150872981" at bounding box center [99, 495] width 63 height 45
click at [64, 497] on div at bounding box center [49, 495] width 35 height 11
drag, startPoint x: 122, startPoint y: 495, endPoint x: 67, endPoint y: 497, distance: 55.7
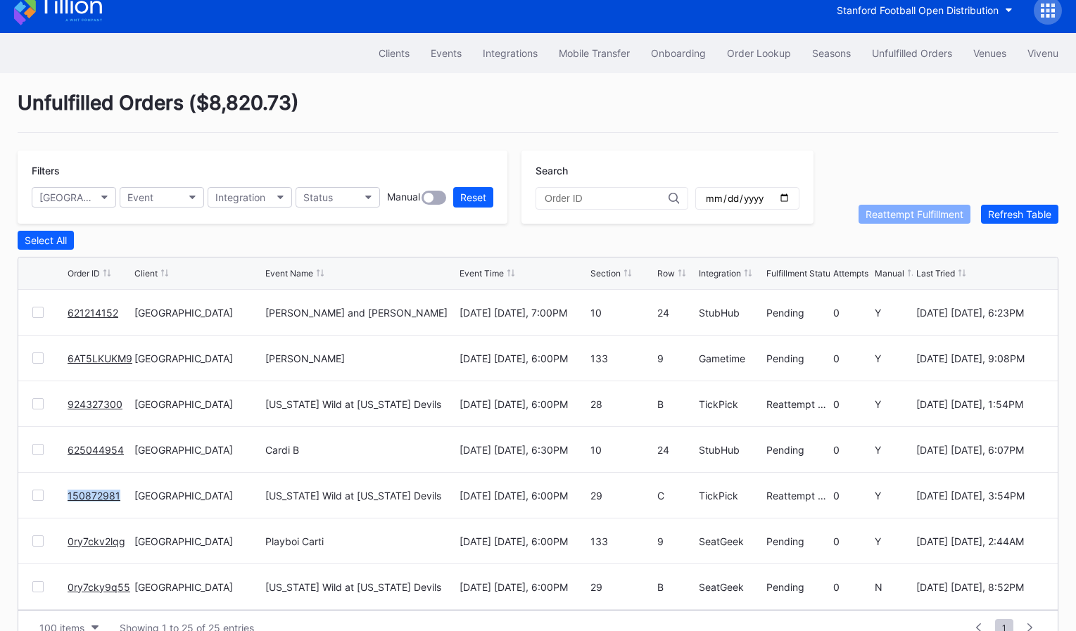
click at [68, 497] on div "150872981" at bounding box center [99, 495] width 63 height 45
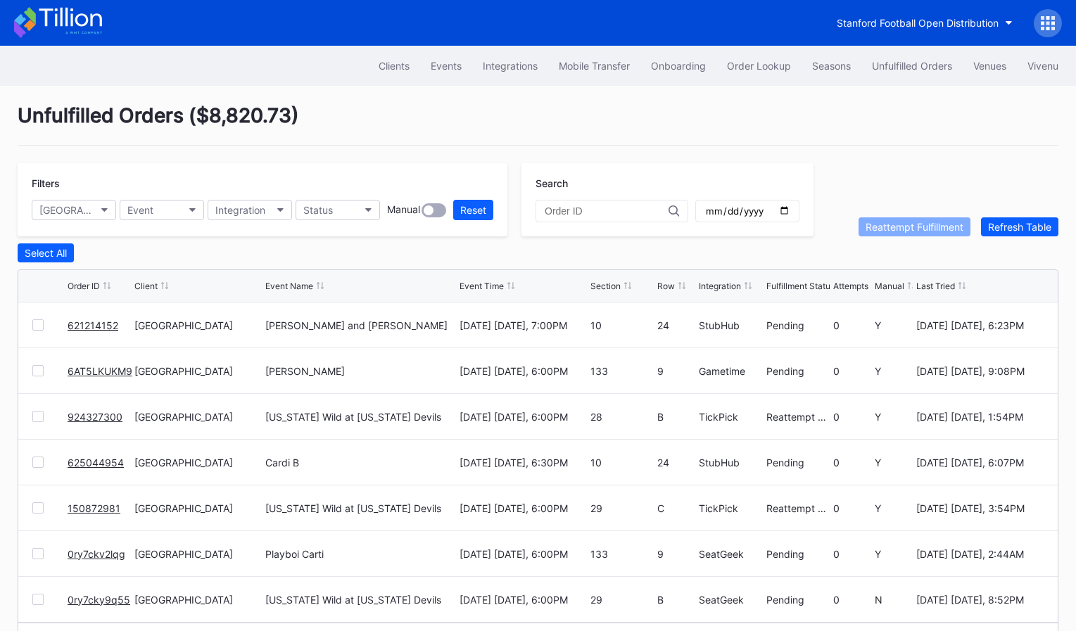
click at [106, 29] on div "Stanford Football Open Distribution" at bounding box center [538, 23] width 1076 height 46
click at [94, 27] on icon at bounding box center [58, 22] width 88 height 31
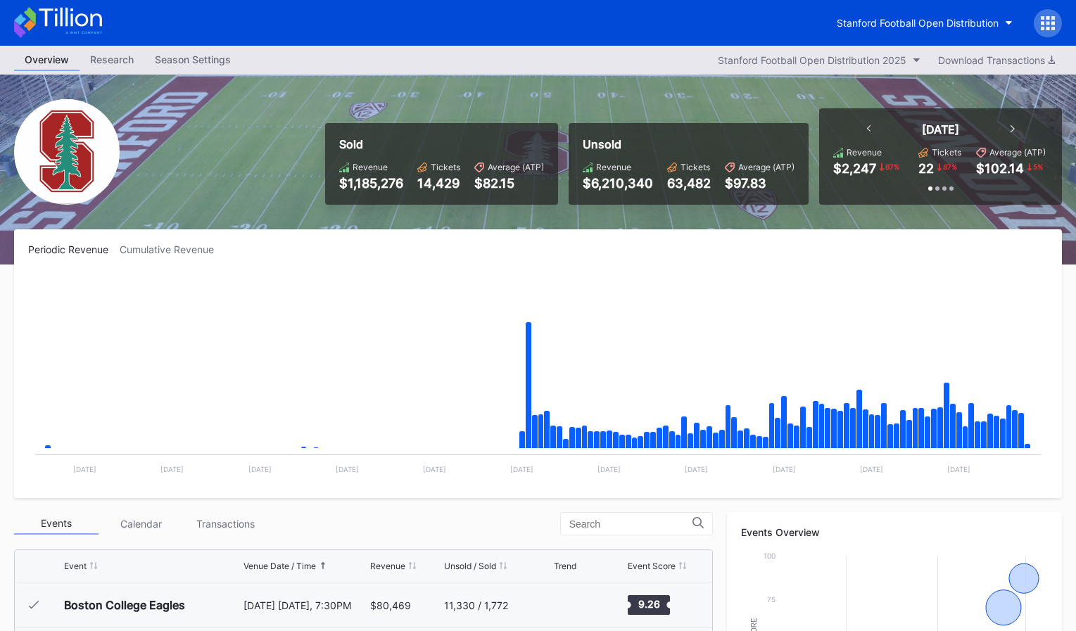
click at [96, 25] on icon at bounding box center [58, 22] width 88 height 31
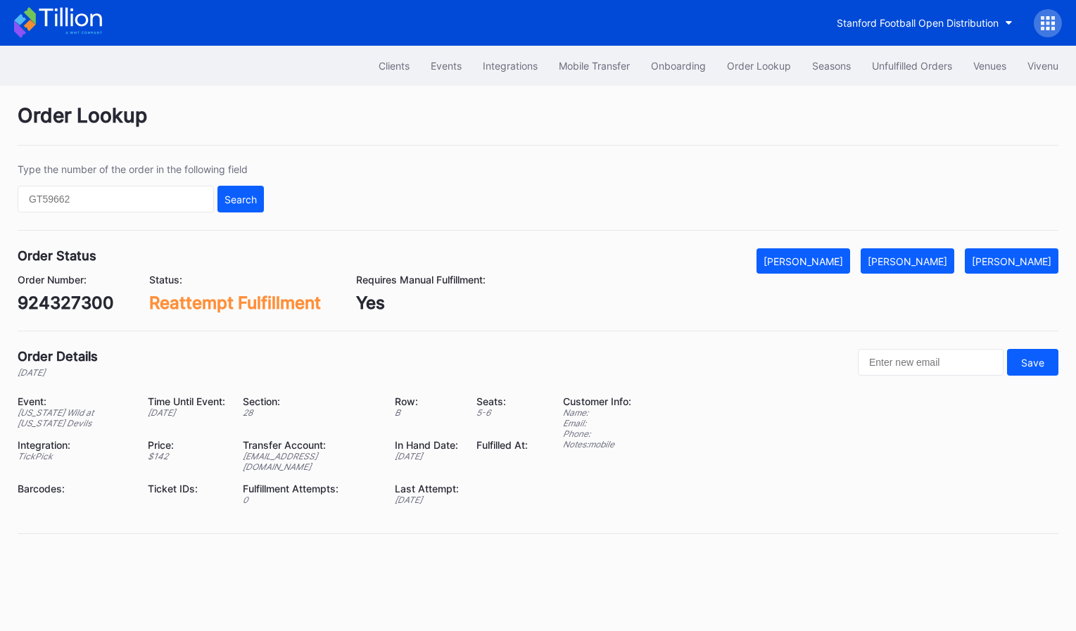
click at [77, 18] on icon at bounding box center [58, 22] width 88 height 31
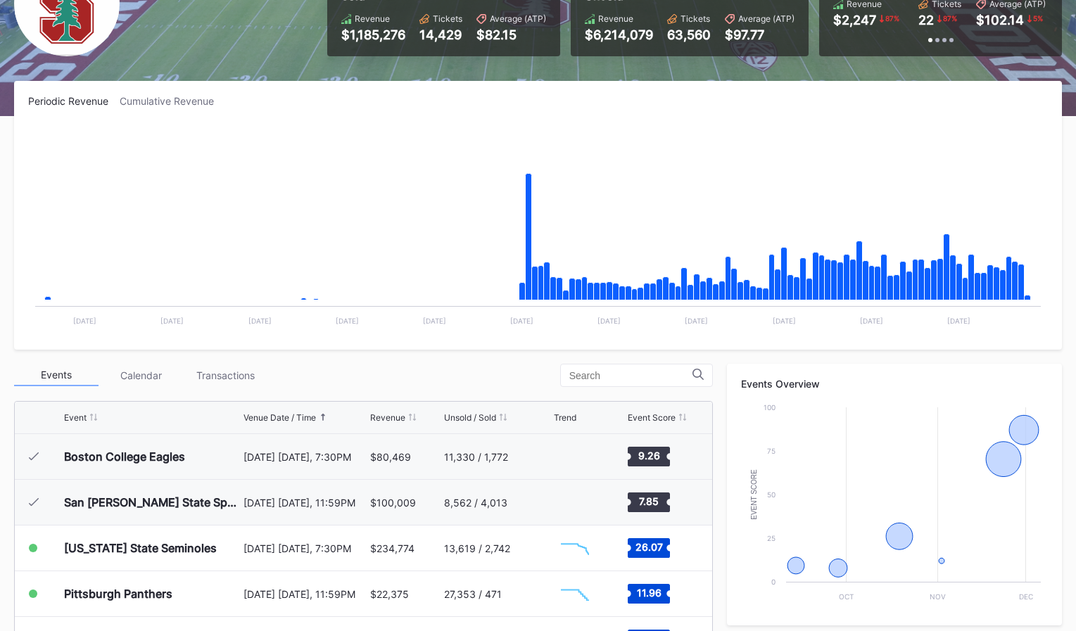
scroll to position [433, 0]
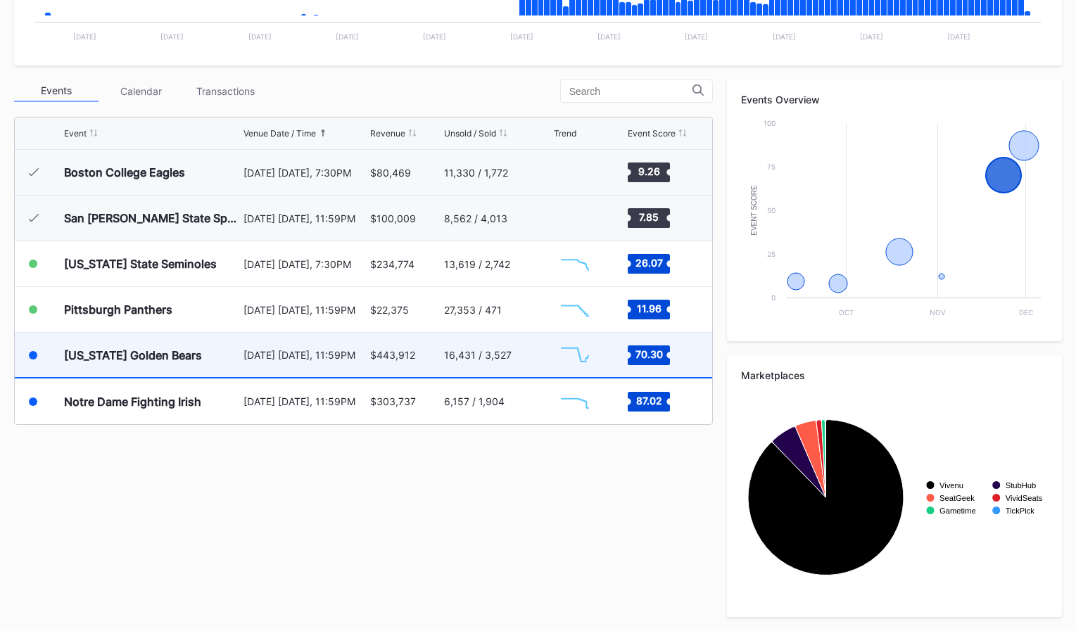
click at [425, 367] on div "$443,912" at bounding box center [405, 355] width 70 height 44
